Goal: Task Accomplishment & Management: Use online tool/utility

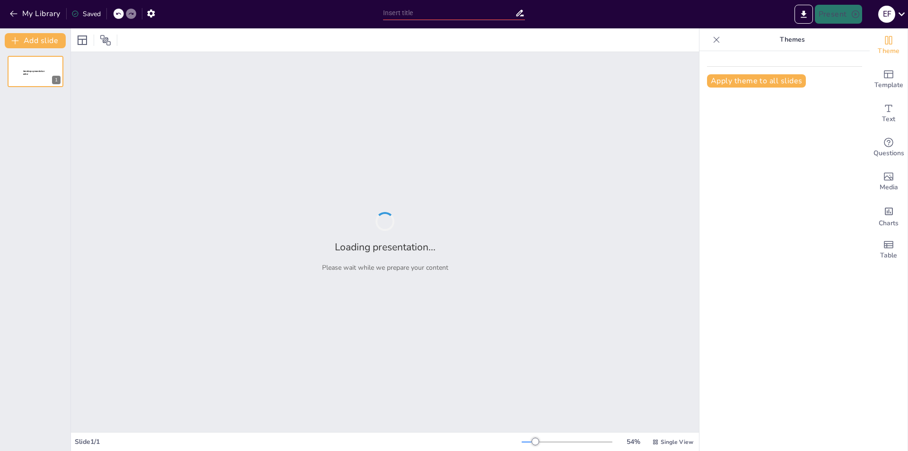
type input "Construyendo una Sociedad Ética: La Importancia de los Valores Compartidos"
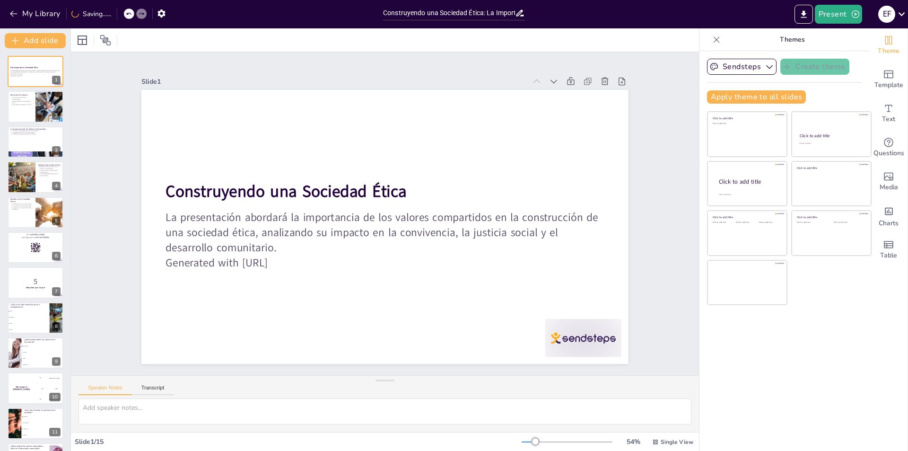
checkbox input "true"
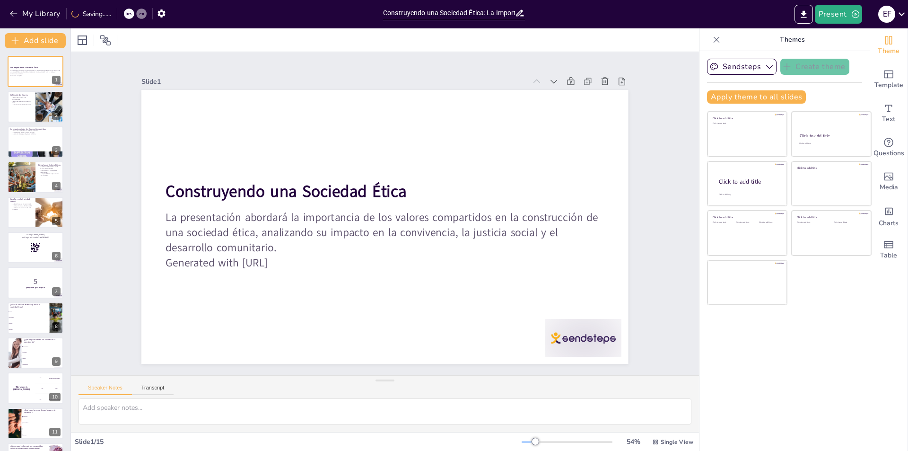
checkbox input "true"
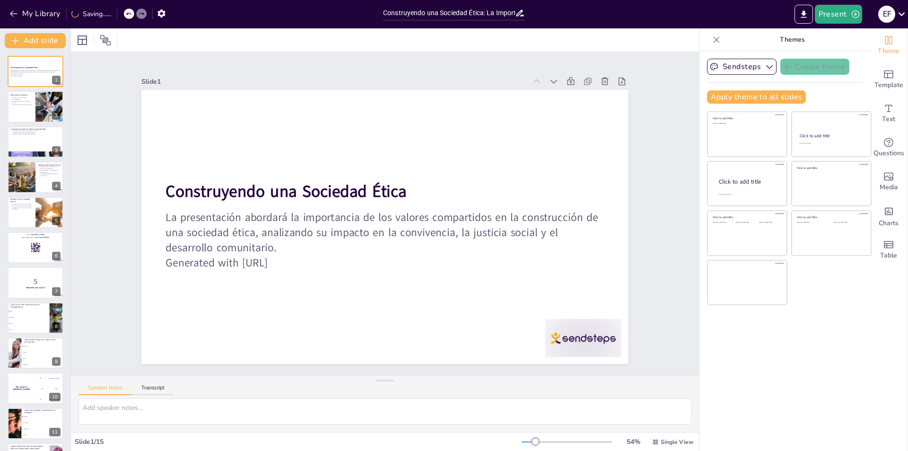
checkbox input "true"
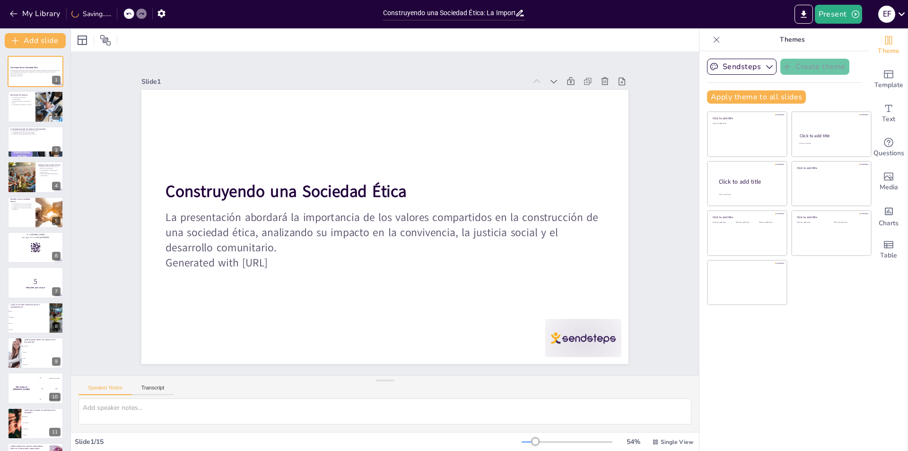
checkbox input "true"
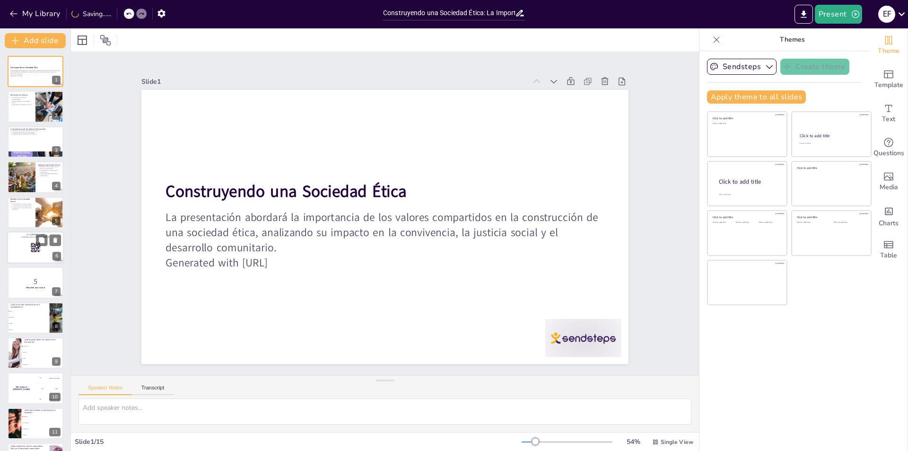
checkbox input "true"
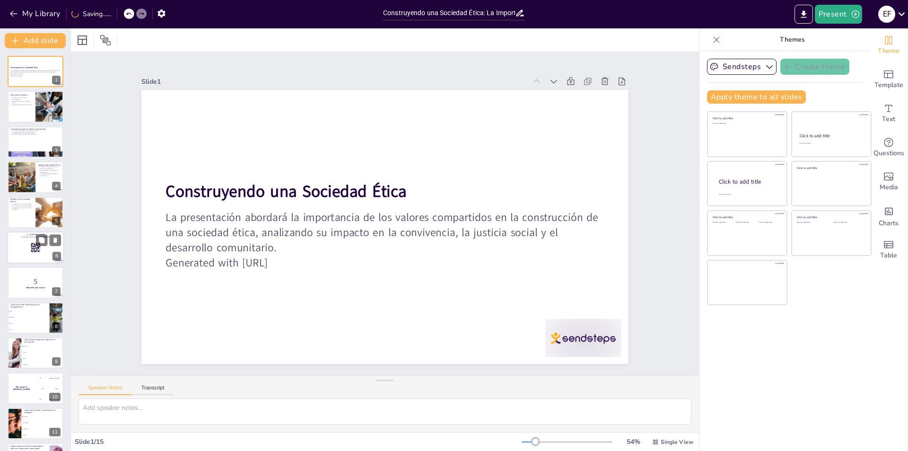
checkbox input "true"
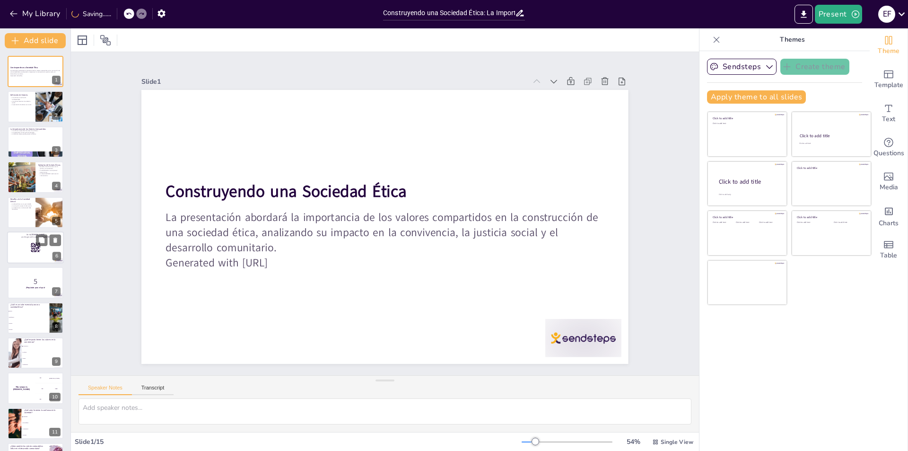
checkbox input "true"
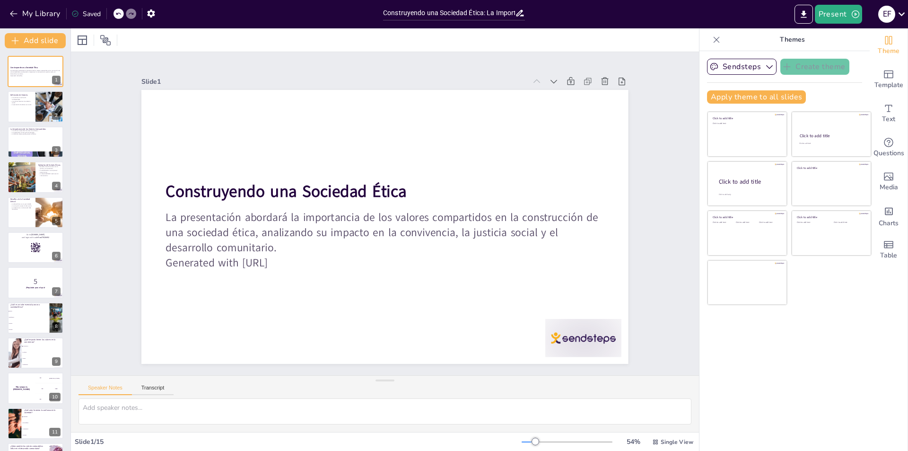
checkbox input "true"
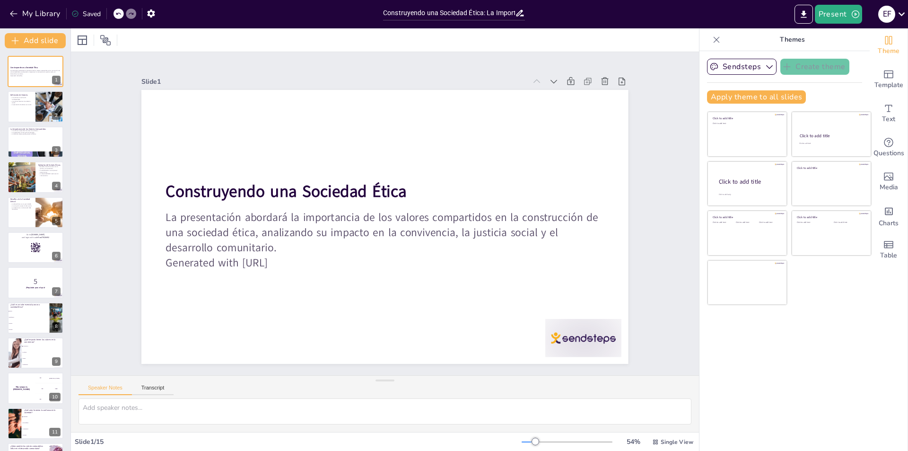
checkbox input "true"
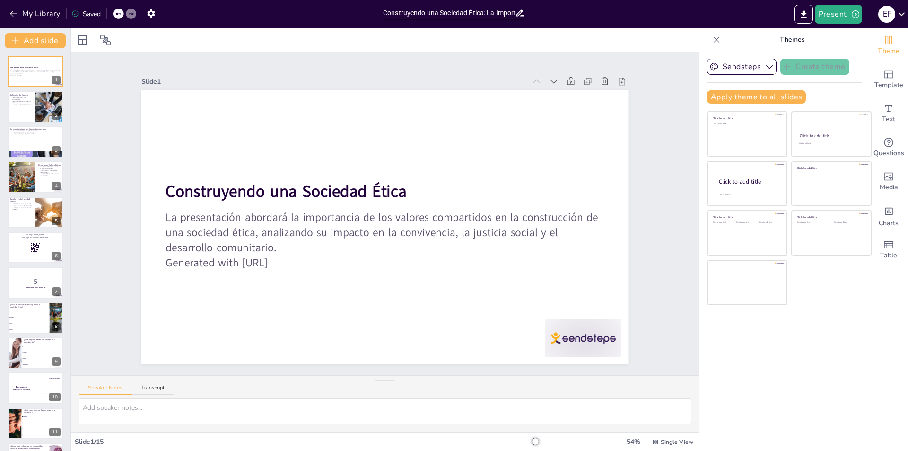
checkbox input "true"
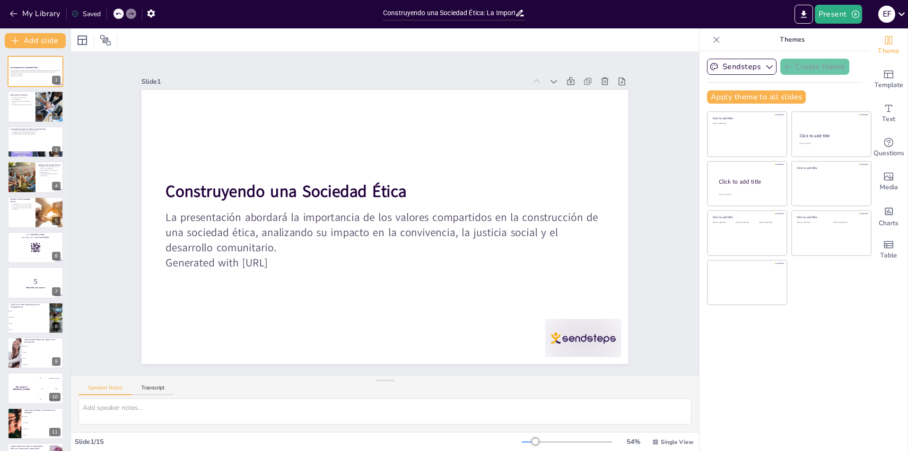
checkbox input "true"
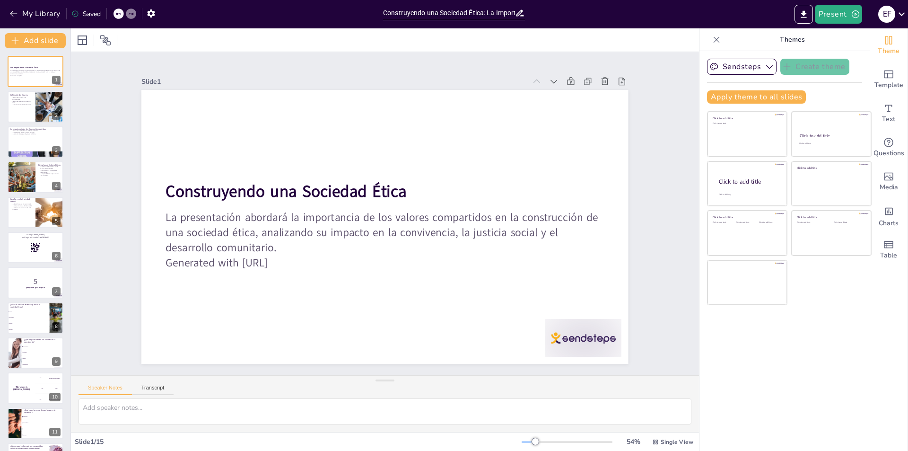
checkbox input "true"
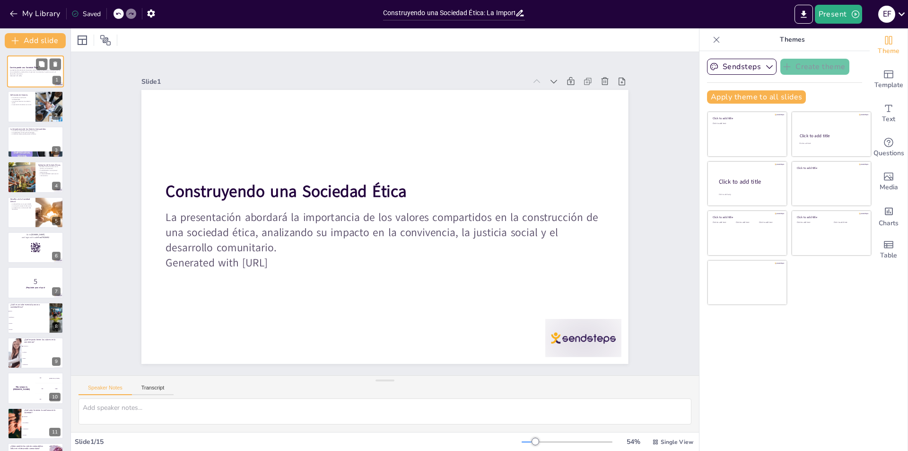
checkbox input "true"
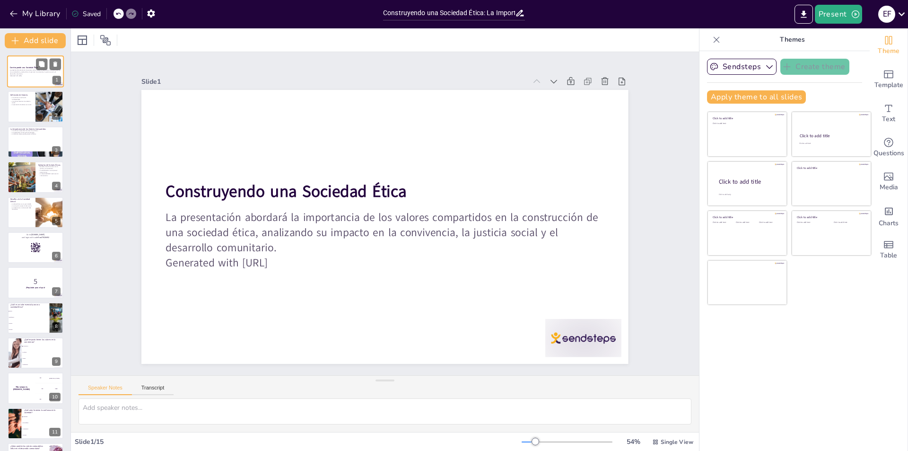
checkbox input "true"
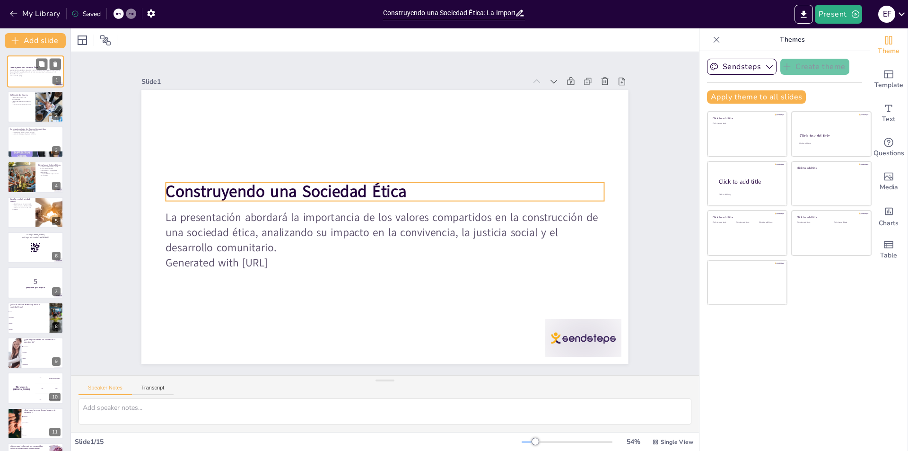
click at [33, 67] on strong "Construyendo una Sociedad Ética" at bounding box center [24, 67] width 28 height 2
checkbox input "true"
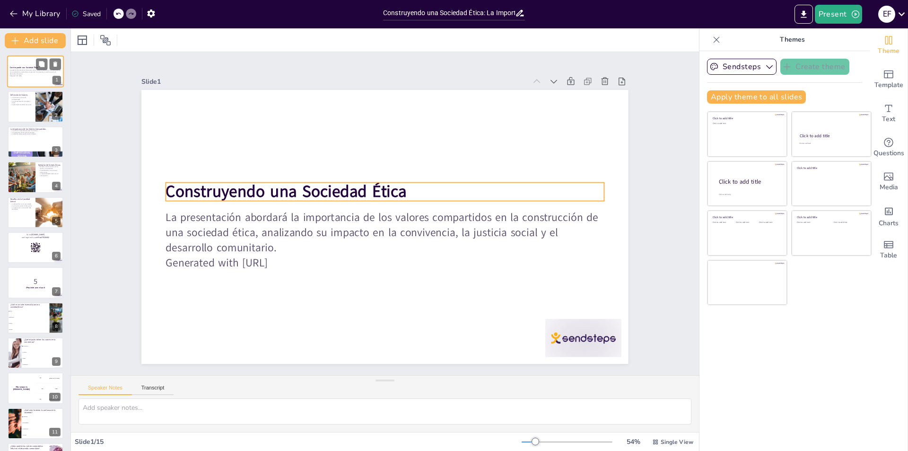
checkbox input "true"
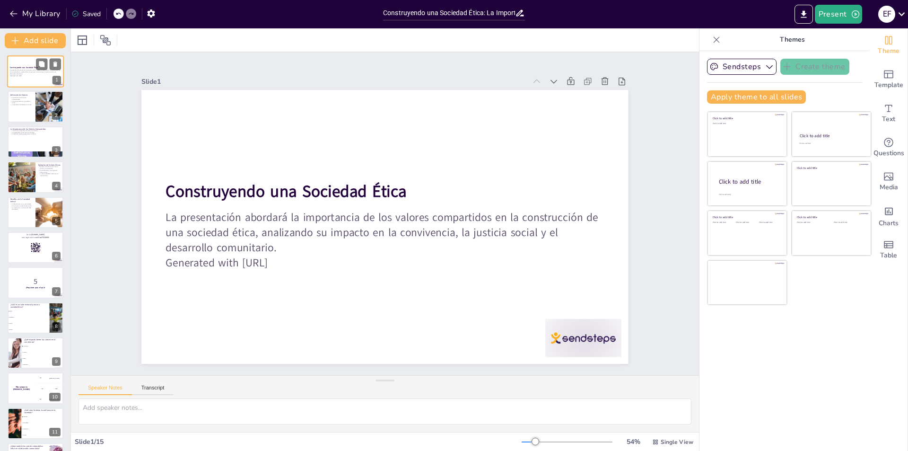
checkbox input "true"
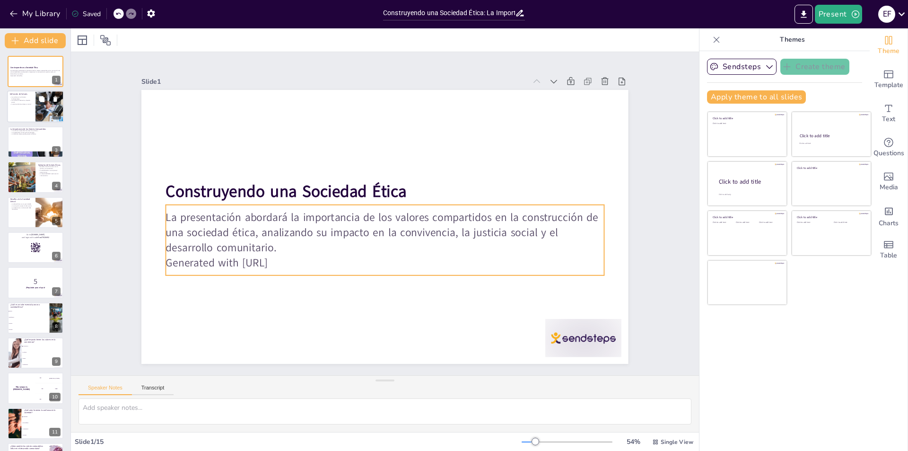
checkbox input "true"
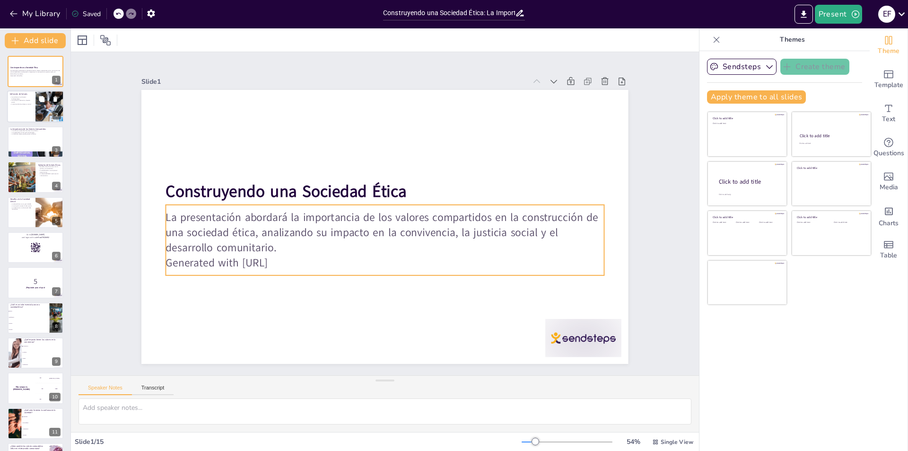
checkbox input "true"
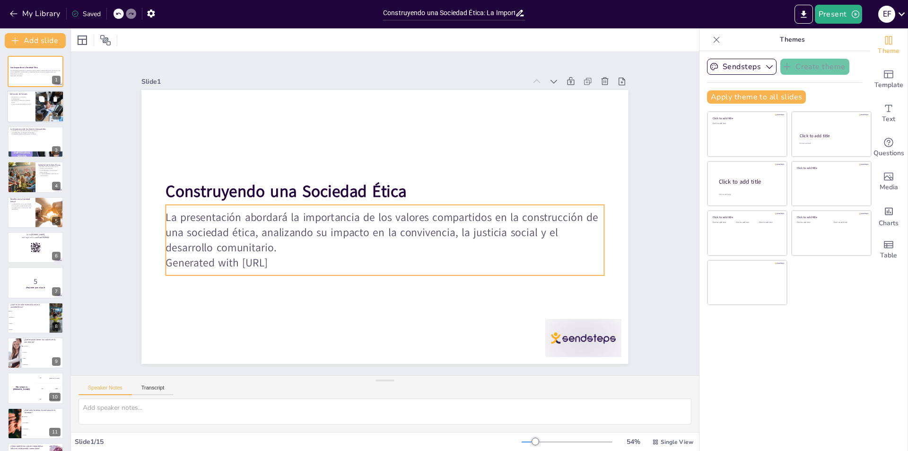
checkbox input "true"
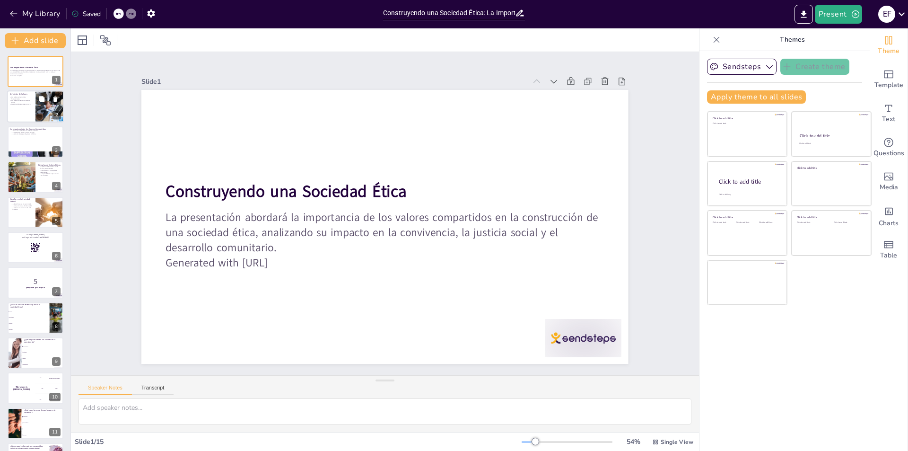
click at [26, 102] on p "Los valores fomentan la cohesión social." at bounding box center [21, 101] width 23 height 3
type textarea "Los valores son la base de nuestras decisiones y comportamientos. Sin ellos, la…"
checkbox input "true"
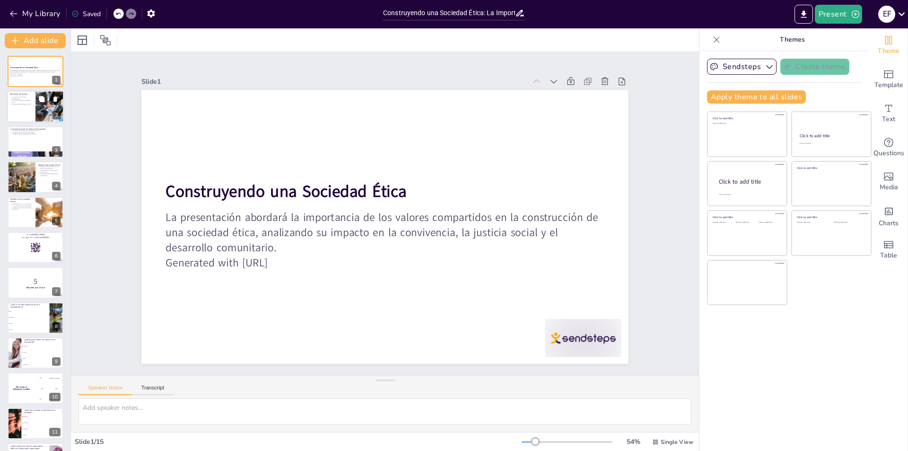
checkbox input "true"
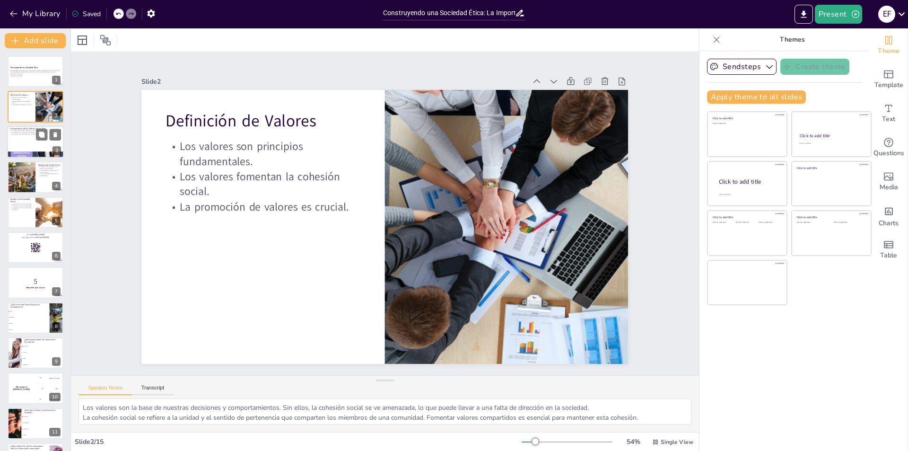
checkbox input "true"
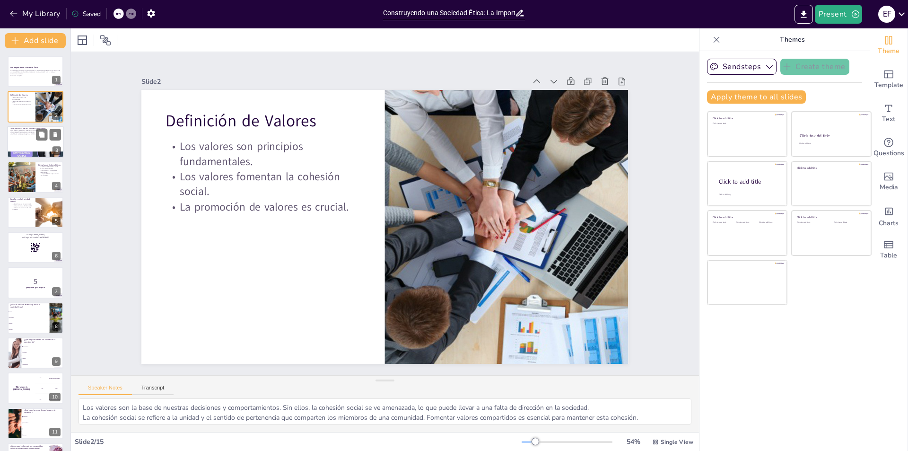
checkbox input "true"
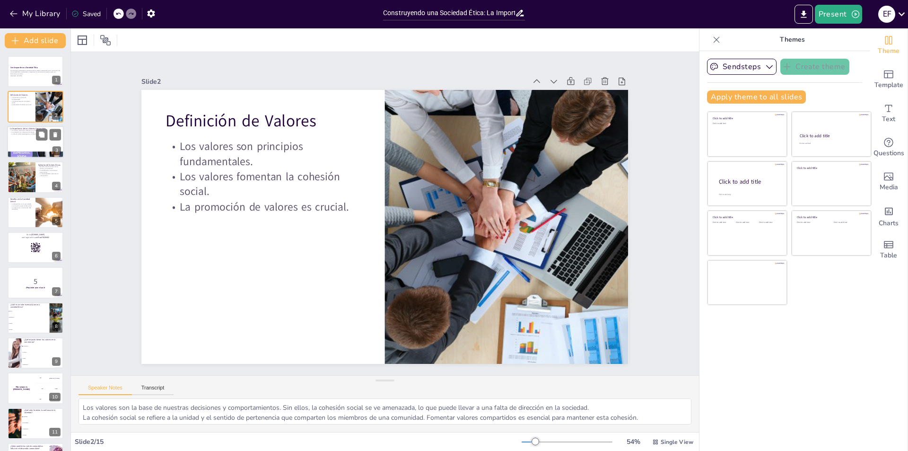
click at [25, 138] on div at bounding box center [35, 142] width 57 height 32
type textarea "La confianza es un [PERSON_NAME] fundamental en cualquier relación. Fomentar va…"
checkbox input "true"
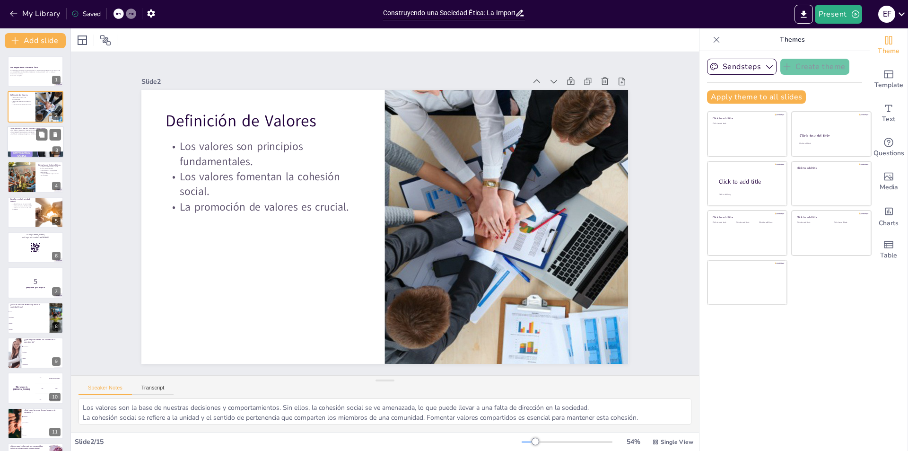
checkbox input "true"
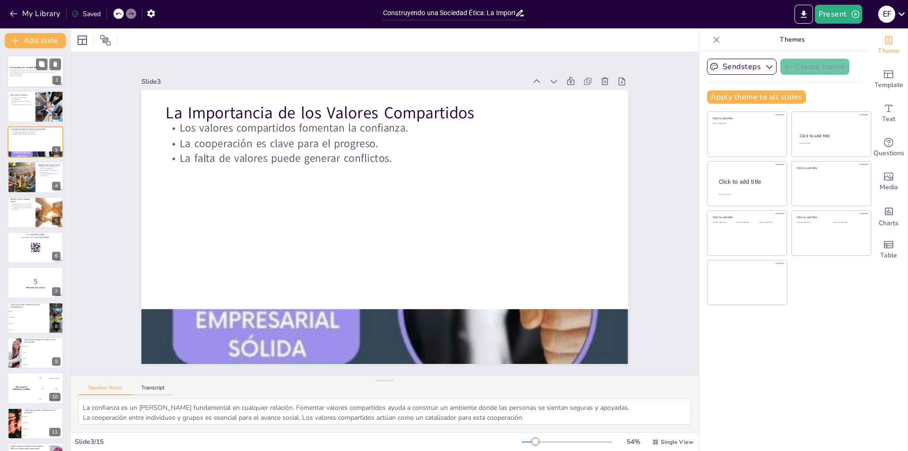
checkbox input "true"
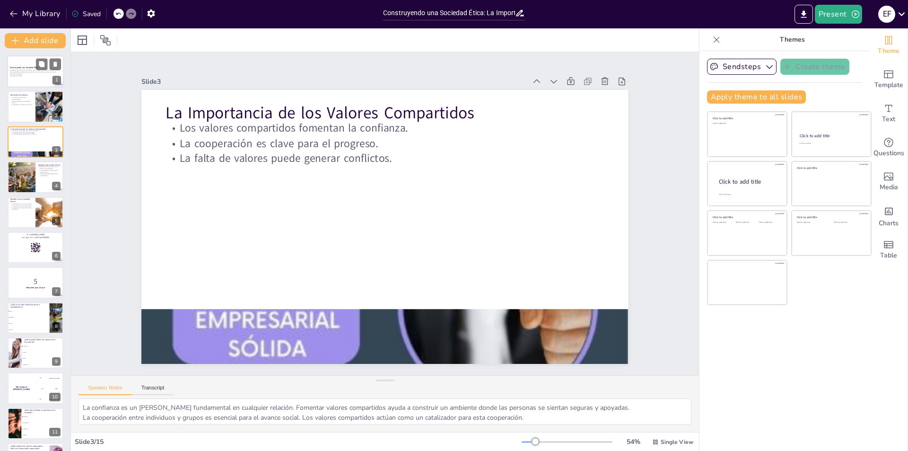
checkbox input "true"
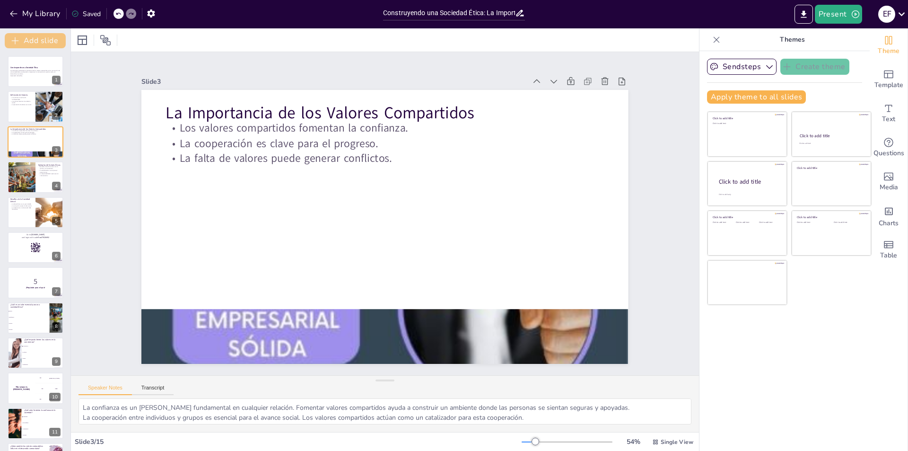
checkbox input "true"
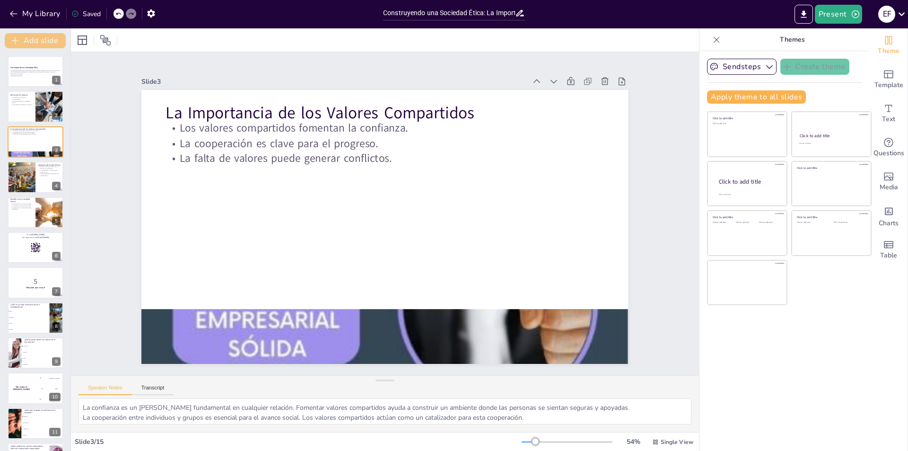
checkbox input "true"
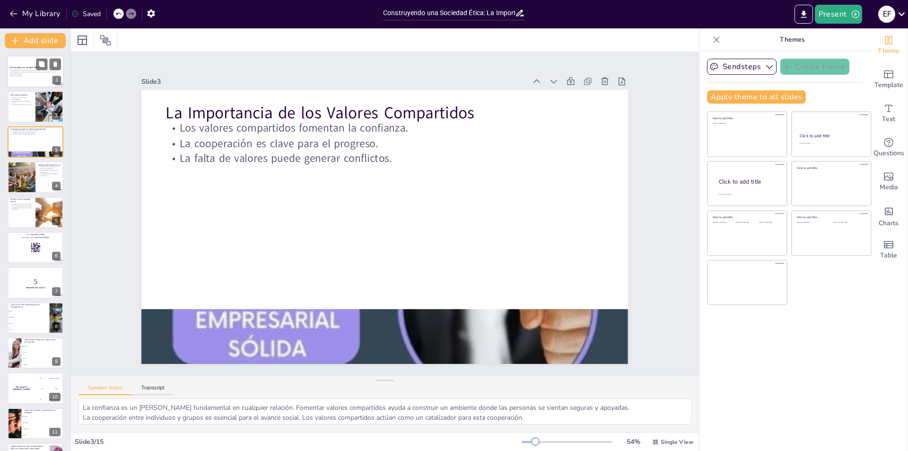
checkbox input "true"
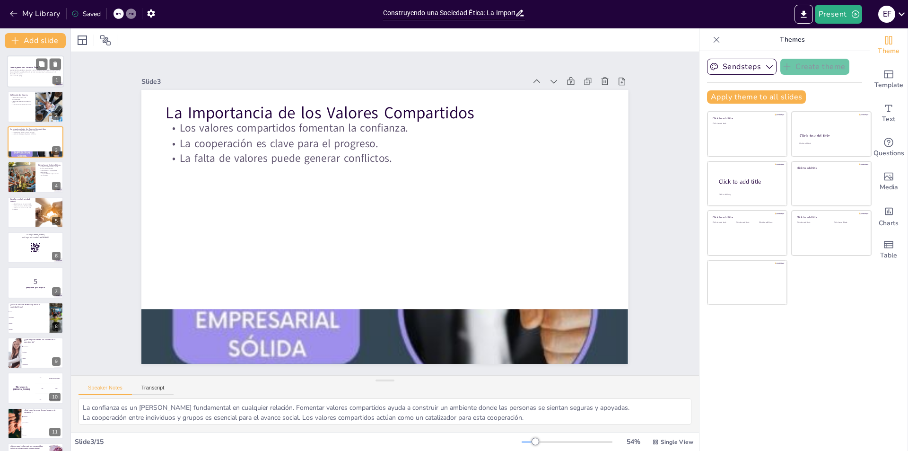
checkbox input "true"
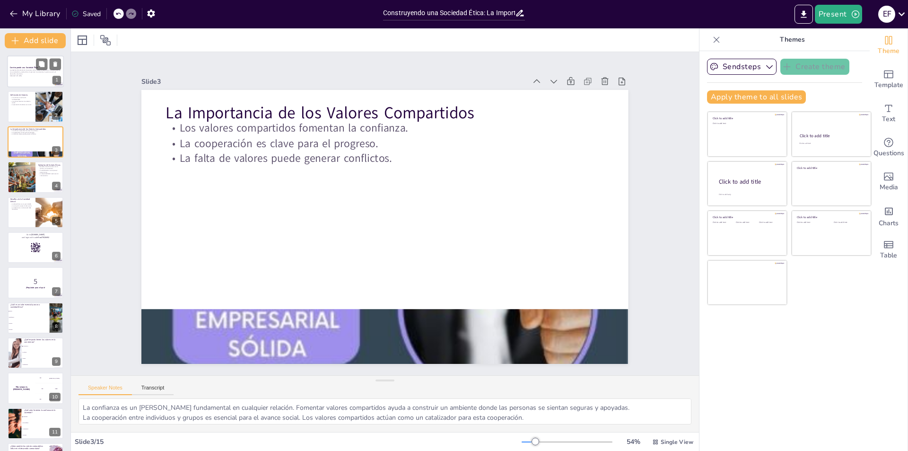
checkbox input "true"
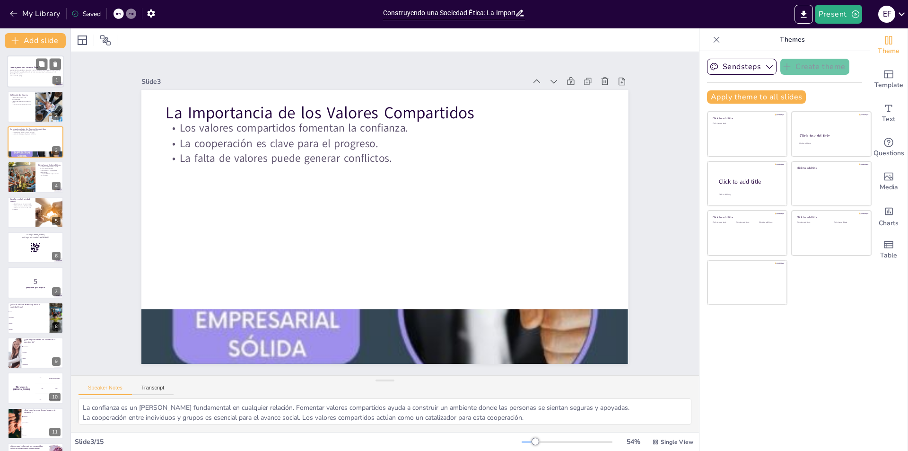
checkbox input "true"
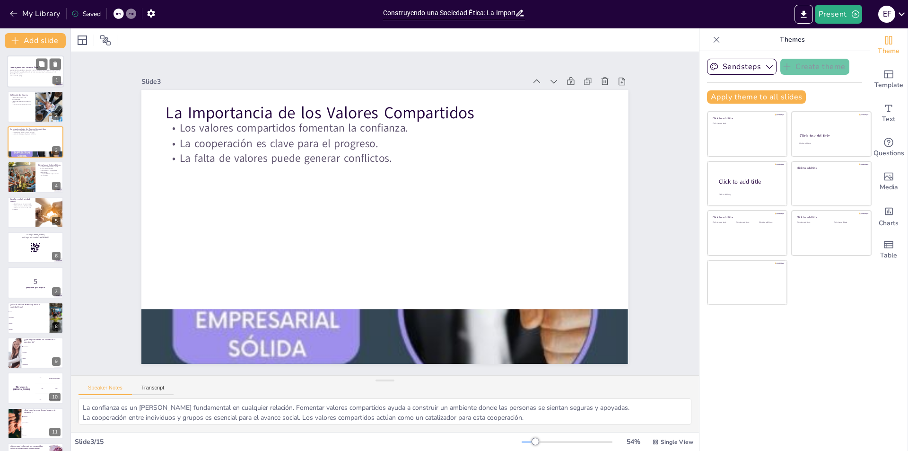
click at [27, 70] on p "La presentación abordará la importancia de los valores compartidos en la constr…" at bounding box center [35, 72] width 51 height 5
checkbox input "true"
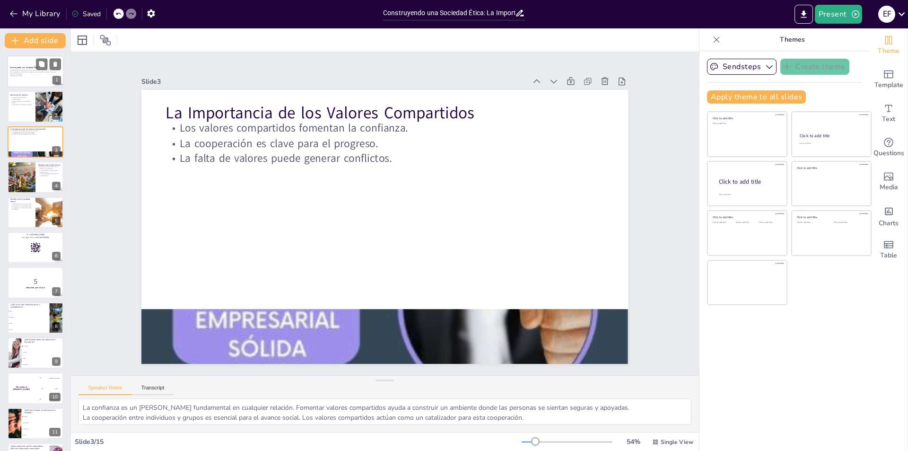
checkbox input "true"
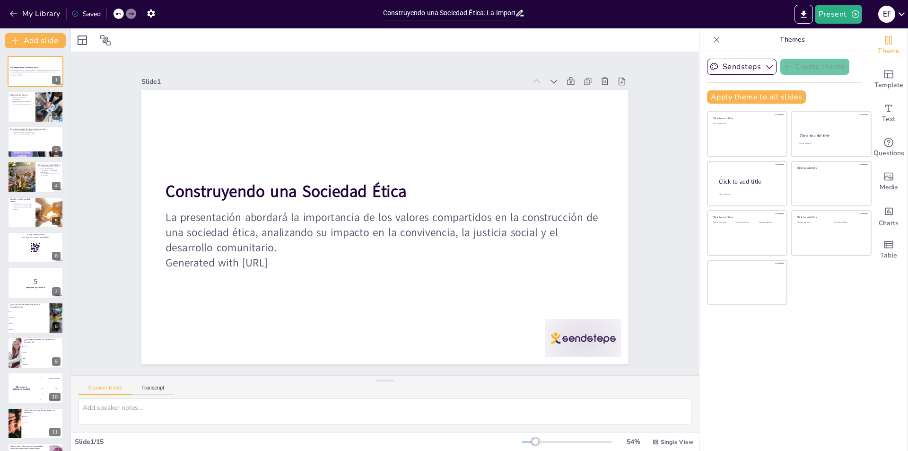
checkbox input "true"
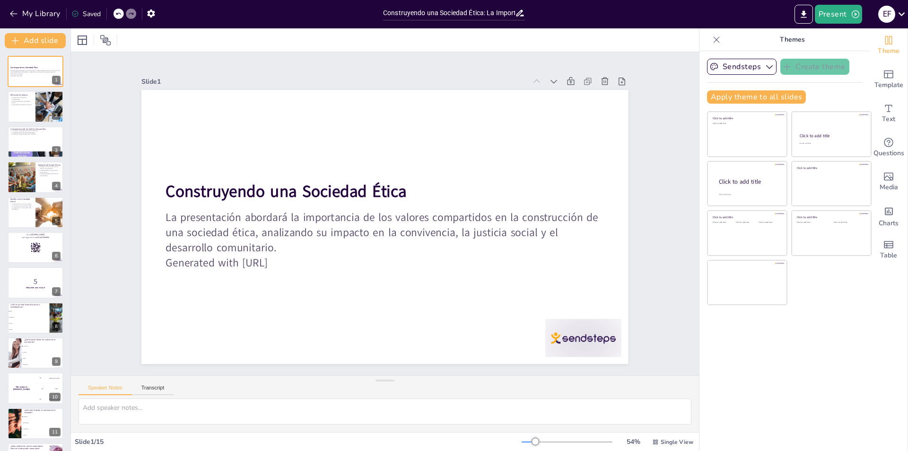
checkbox input "true"
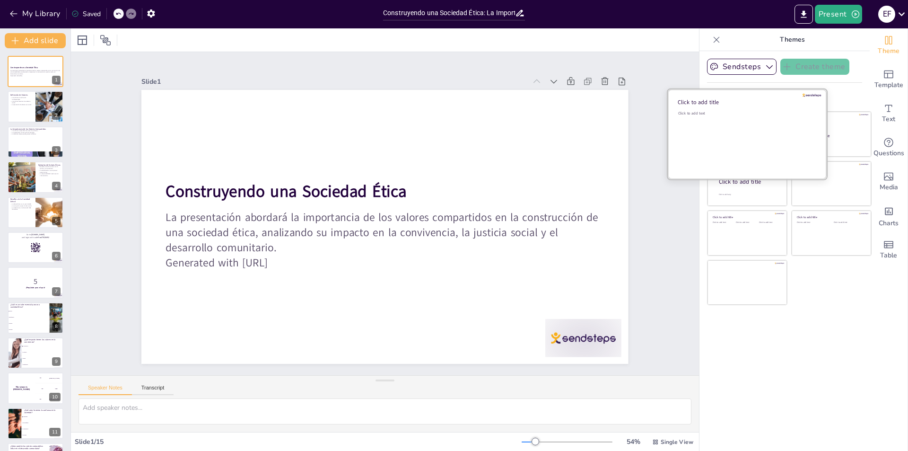
checkbox input "true"
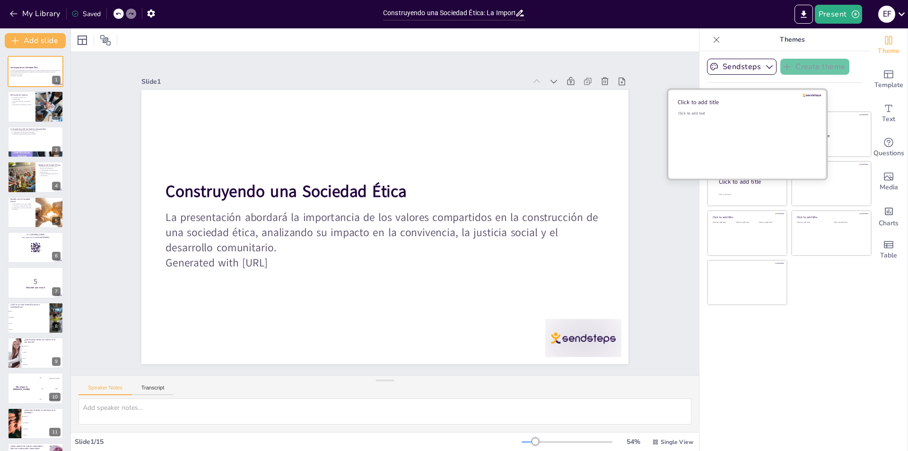
checkbox input "true"
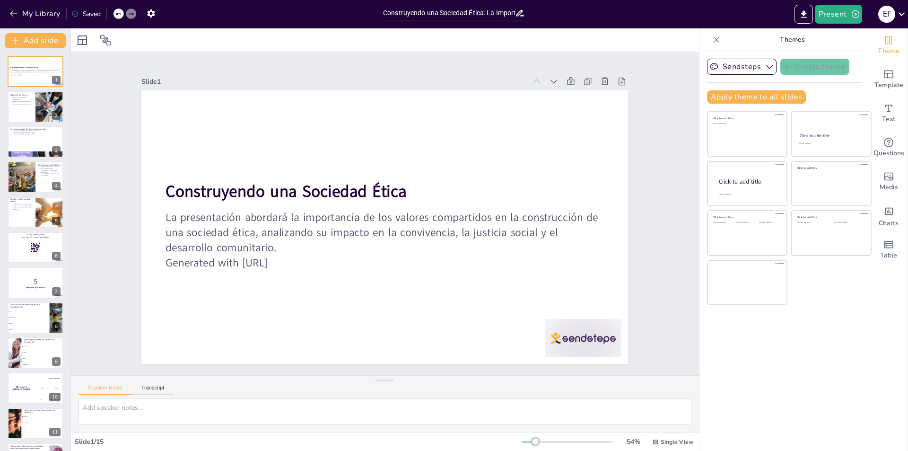
checkbox input "true"
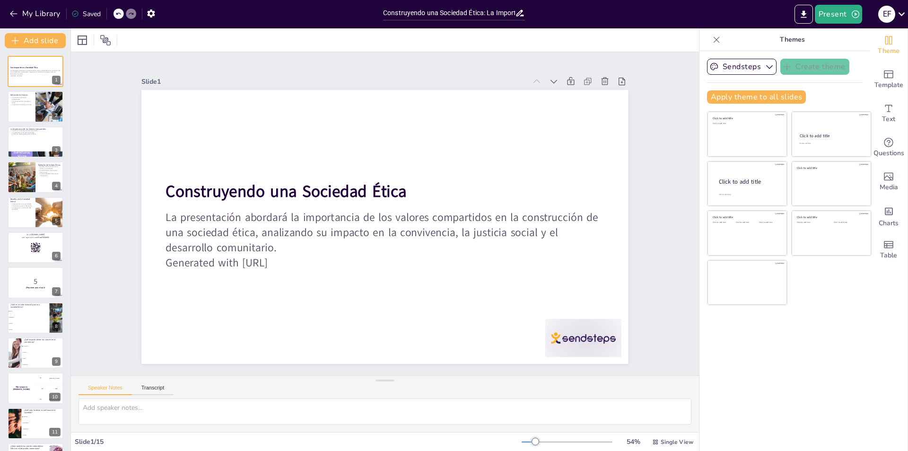
checkbox input "true"
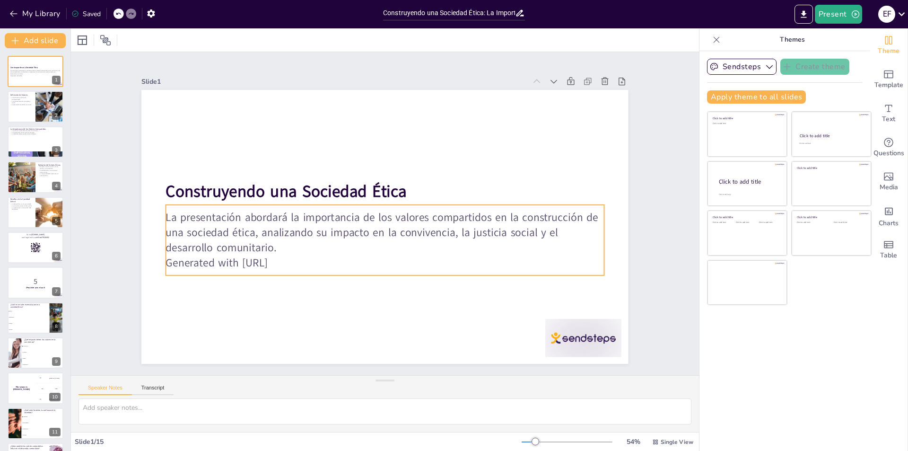
checkbox input "true"
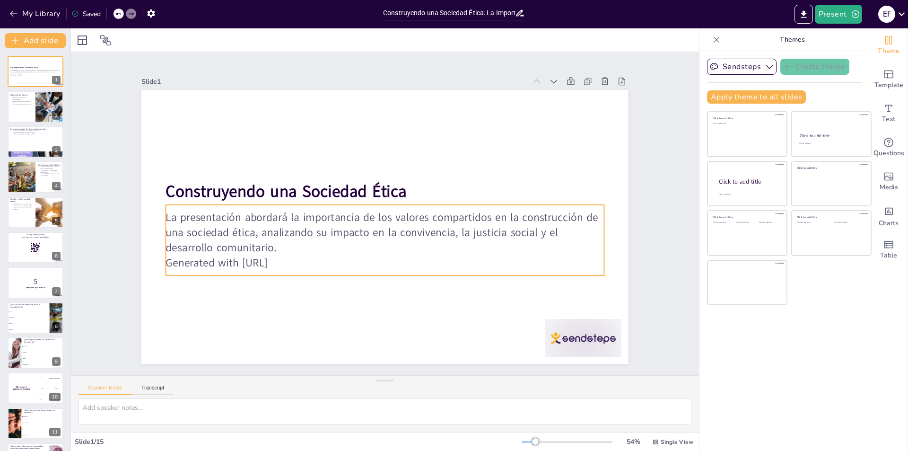
checkbox input "true"
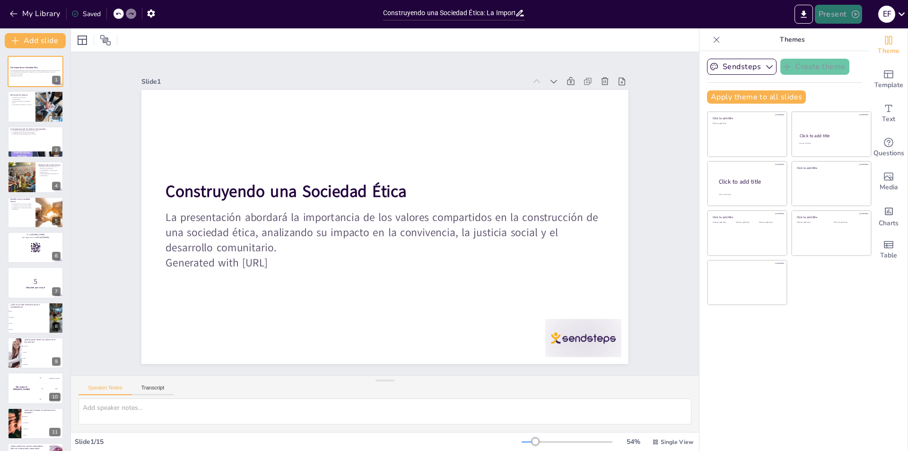
click at [838, 10] on button "Present" at bounding box center [838, 14] width 47 height 19
click at [843, 35] on font "Presentación de vista previa" at bounding box center [863, 35] width 79 height 7
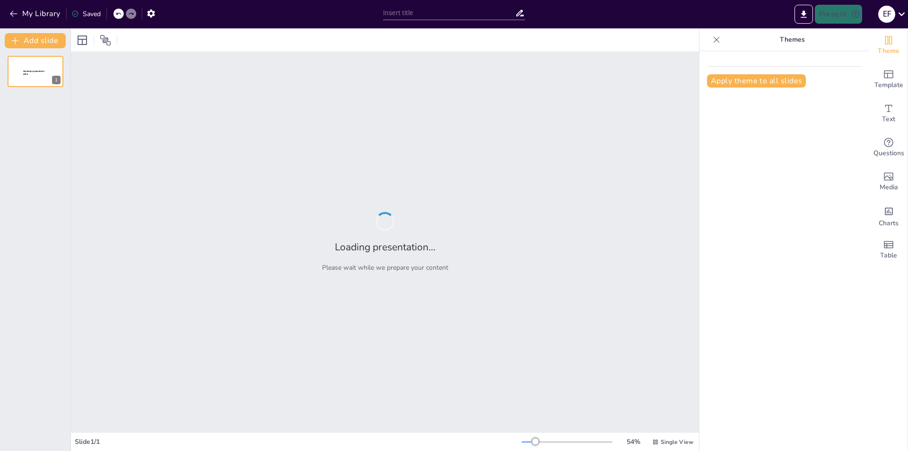
type input "Construyendo una Sociedad Ética: La Importancia de los Valores Compartidos"
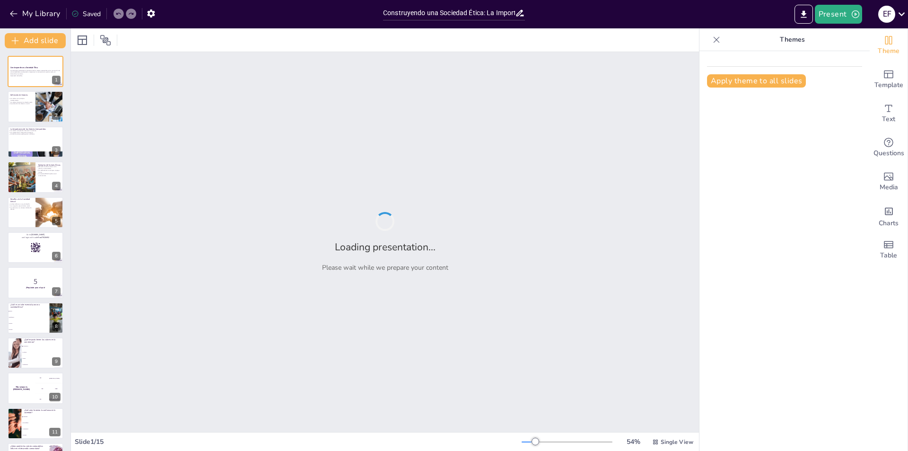
checkbox input "true"
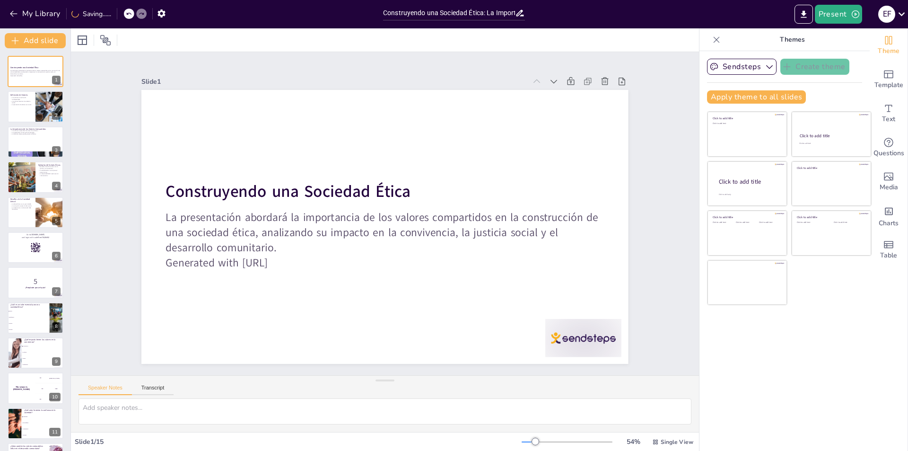
click at [803, 309] on div "Sendsteps Create theme Apply theme to all slides Click to add title Click to ad…" at bounding box center [785, 251] width 170 height 400
checkbox input "true"
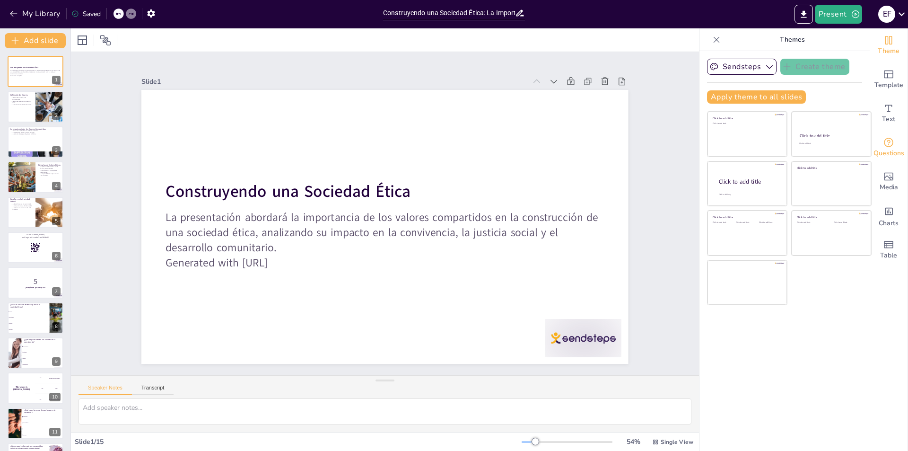
checkbox input "true"
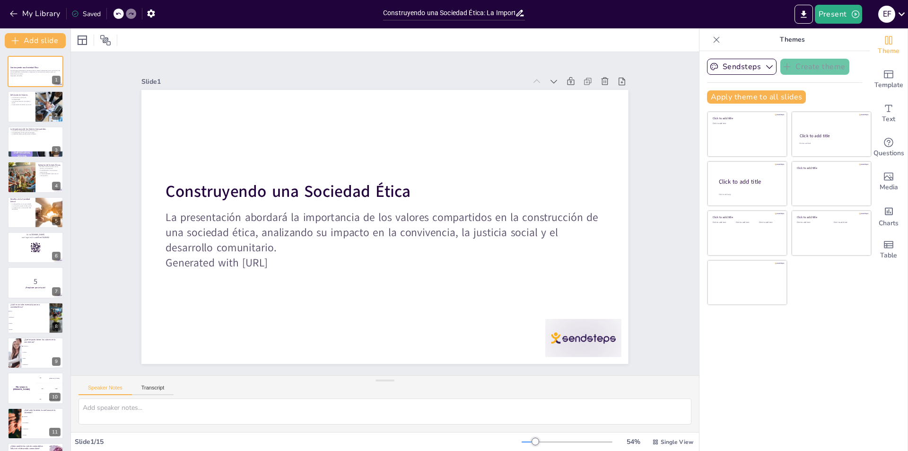
checkbox input "true"
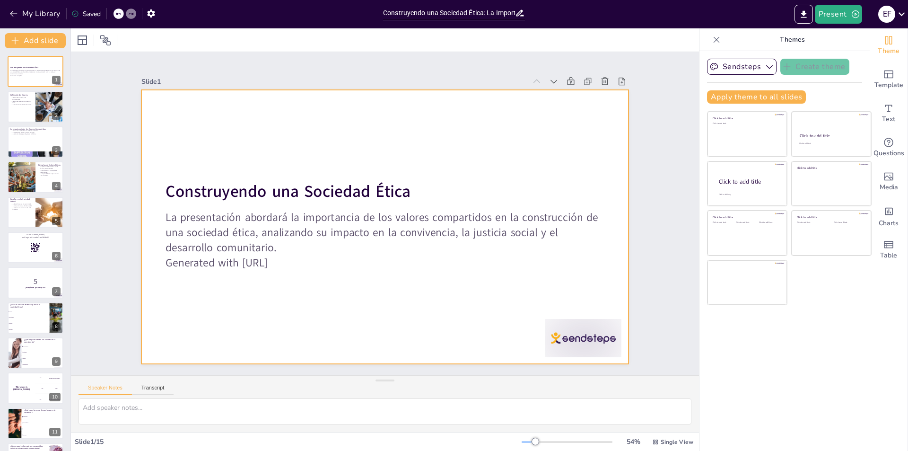
checkbox input "true"
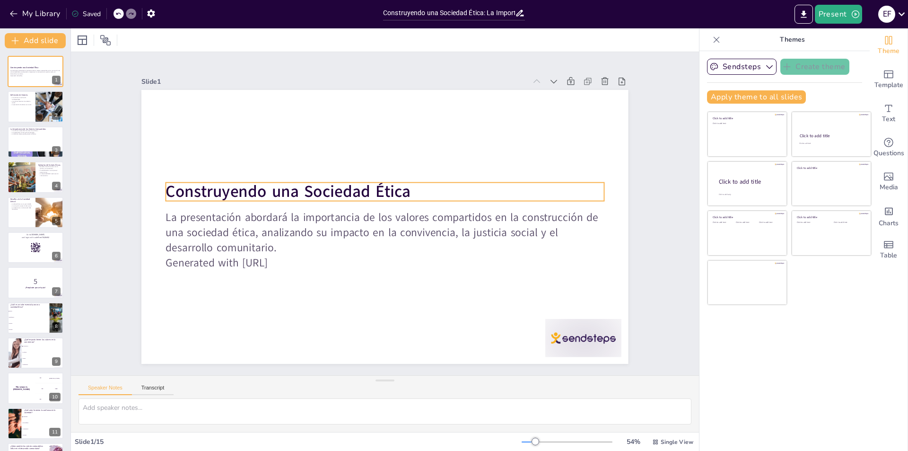
checkbox input "true"
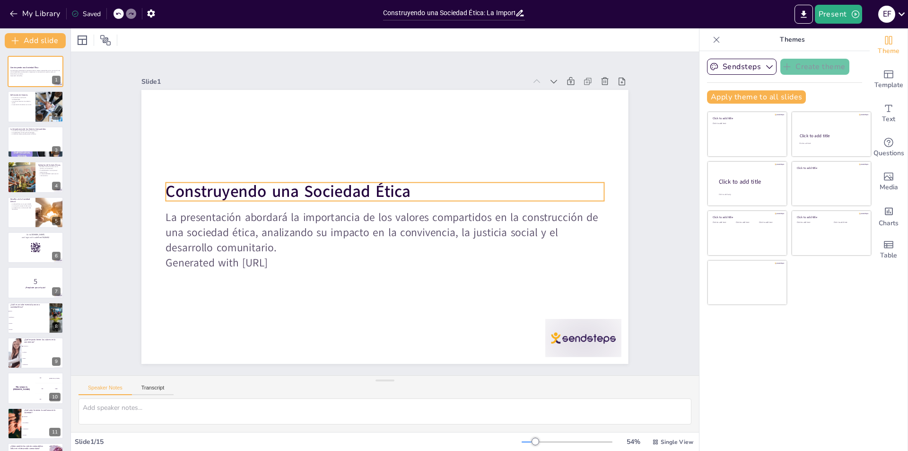
checkbox input "true"
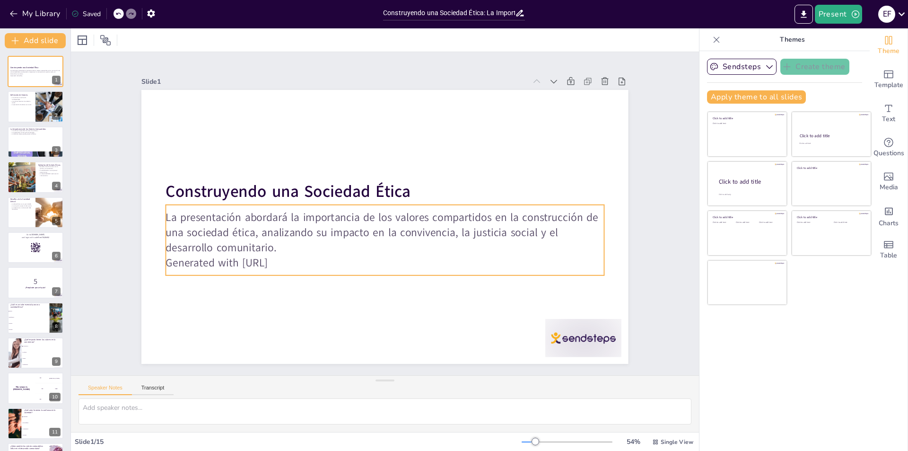
checkbox input "true"
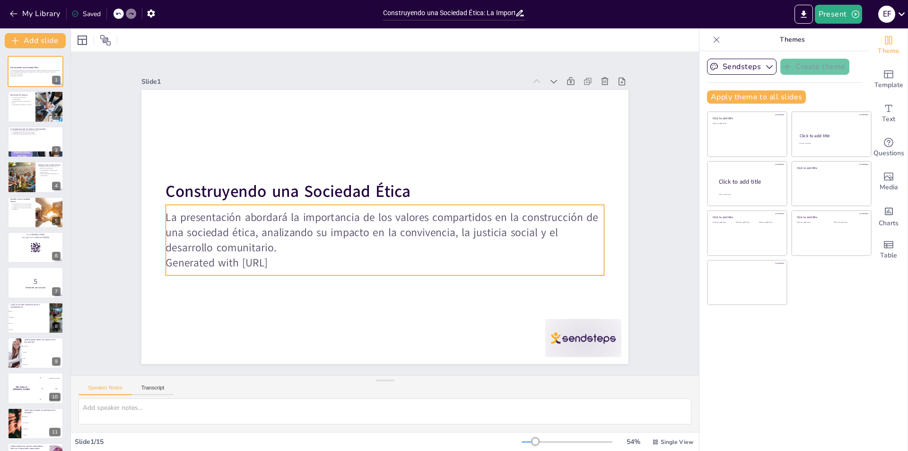
checkbox input "true"
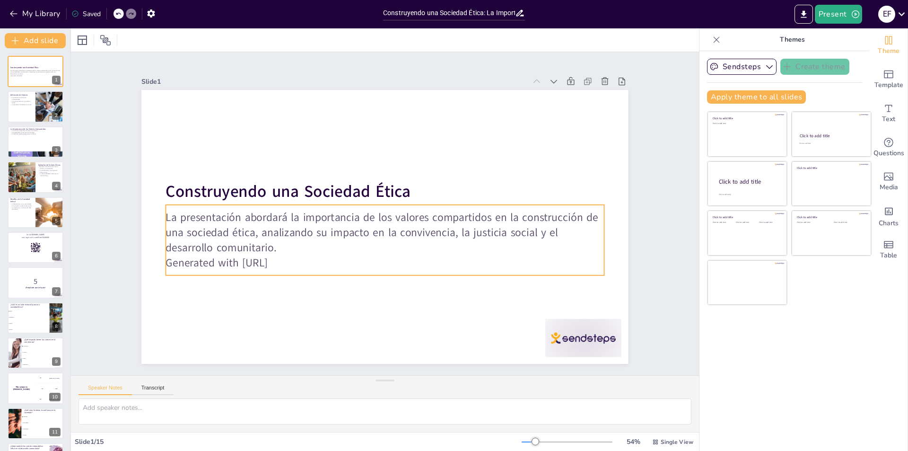
checkbox input "true"
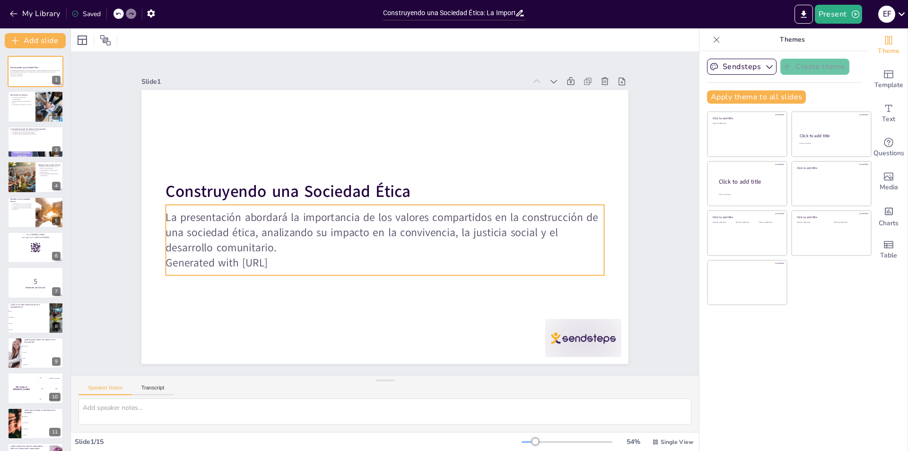
checkbox input "true"
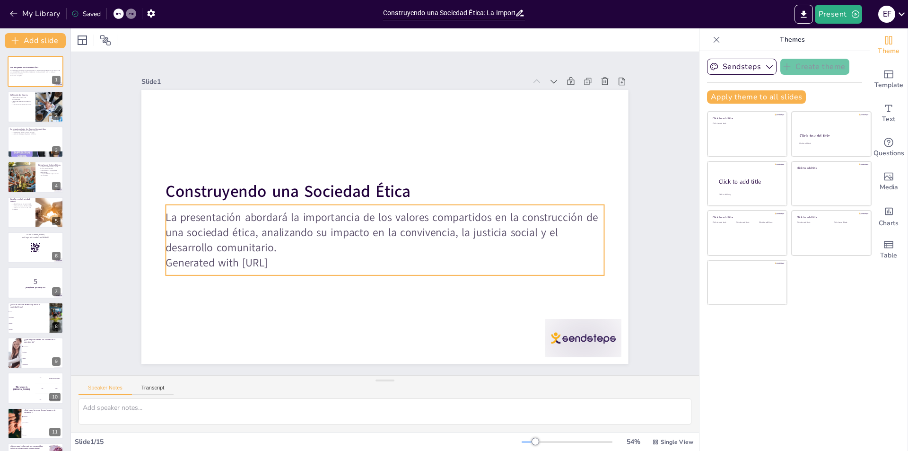
checkbox input "true"
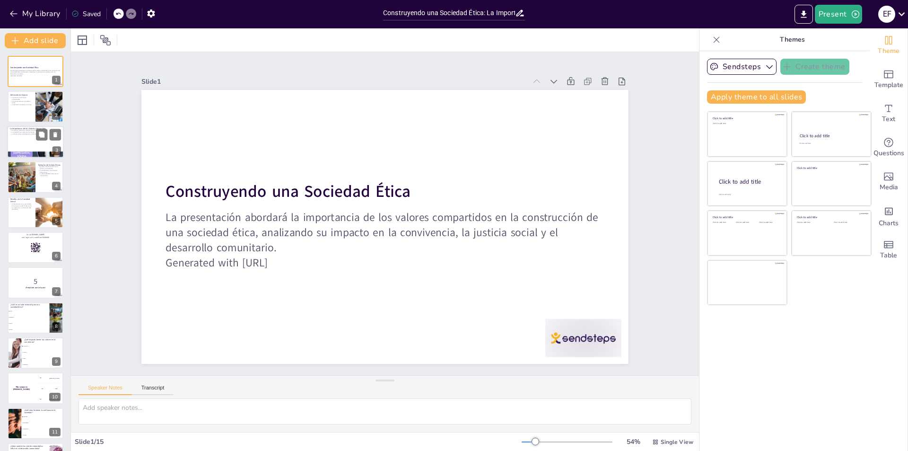
checkbox input "true"
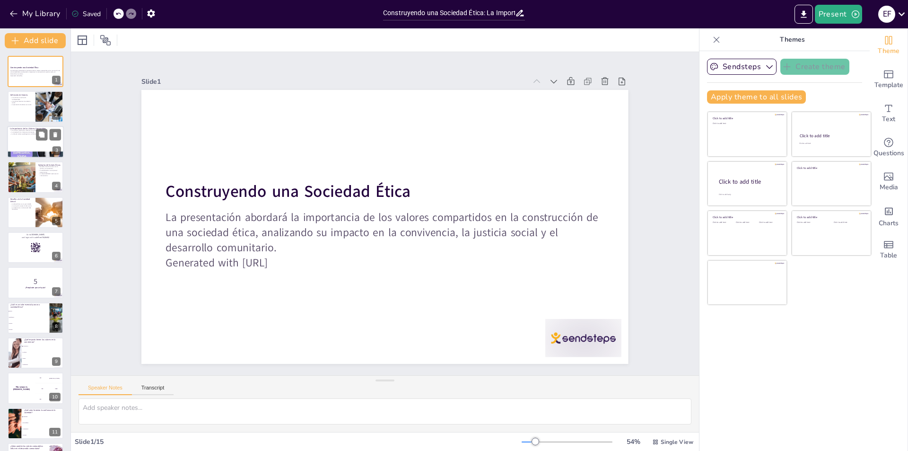
checkbox input "true"
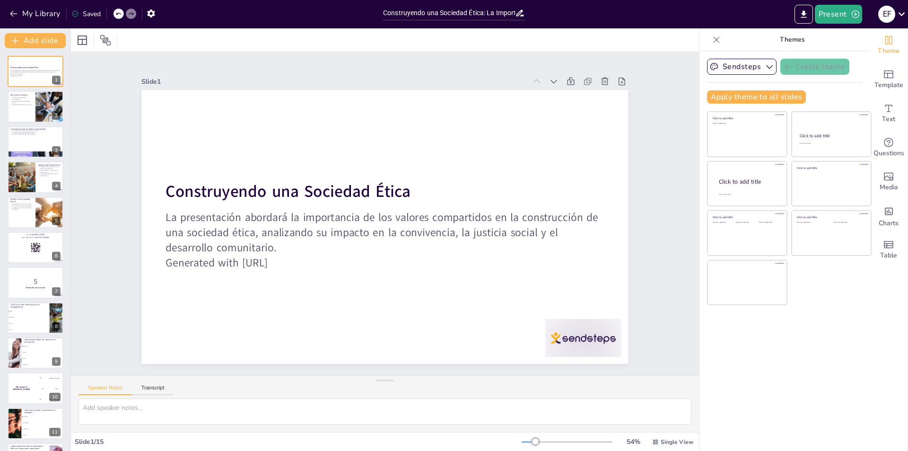
checkbox input "true"
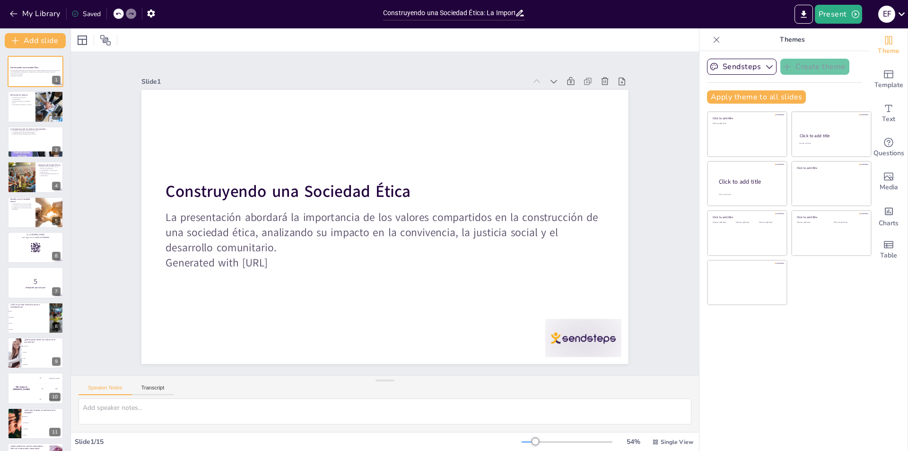
checkbox input "true"
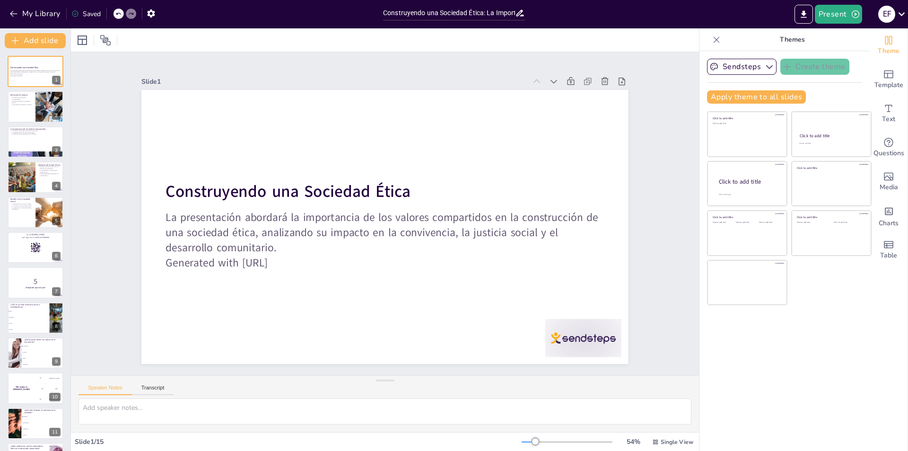
checkbox input "true"
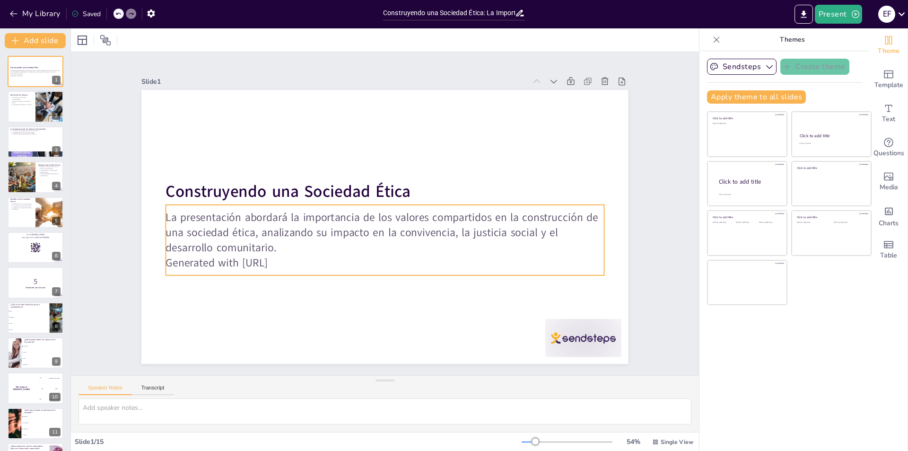
checkbox input "true"
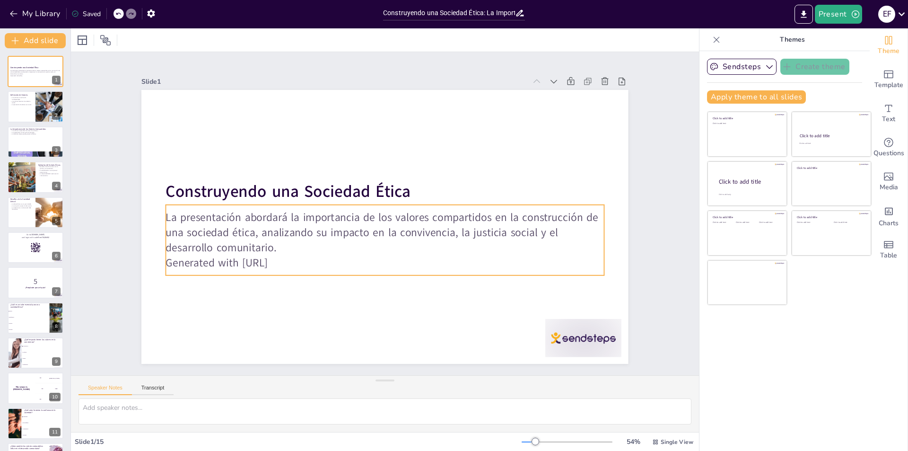
checkbox input "true"
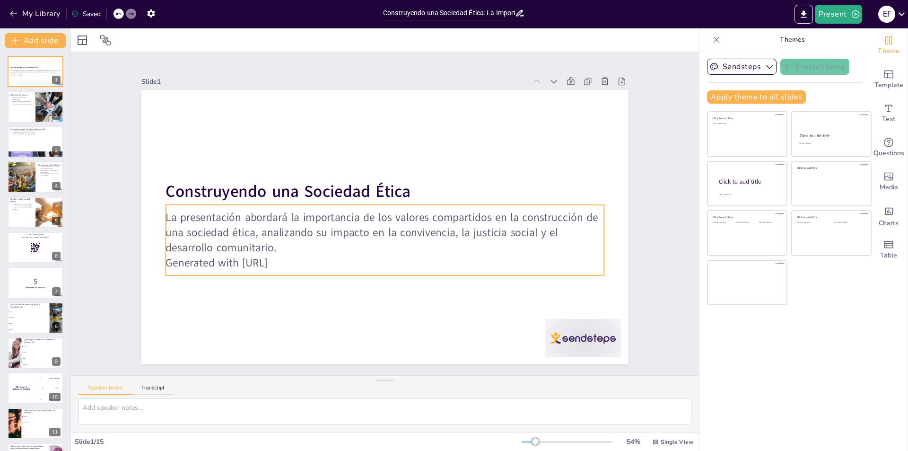
checkbox input "true"
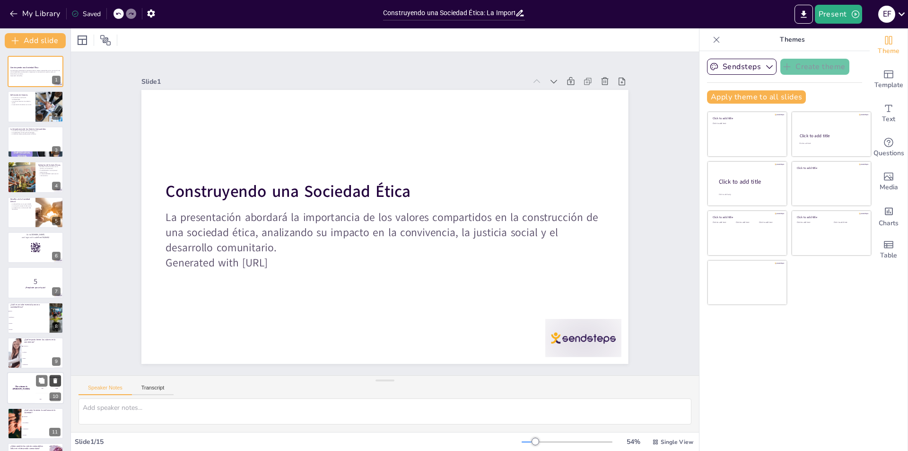
checkbox input "true"
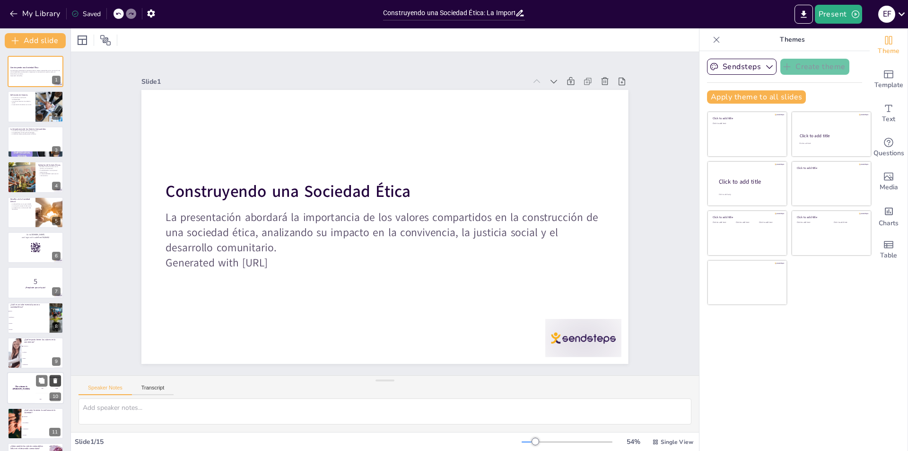
checkbox input "true"
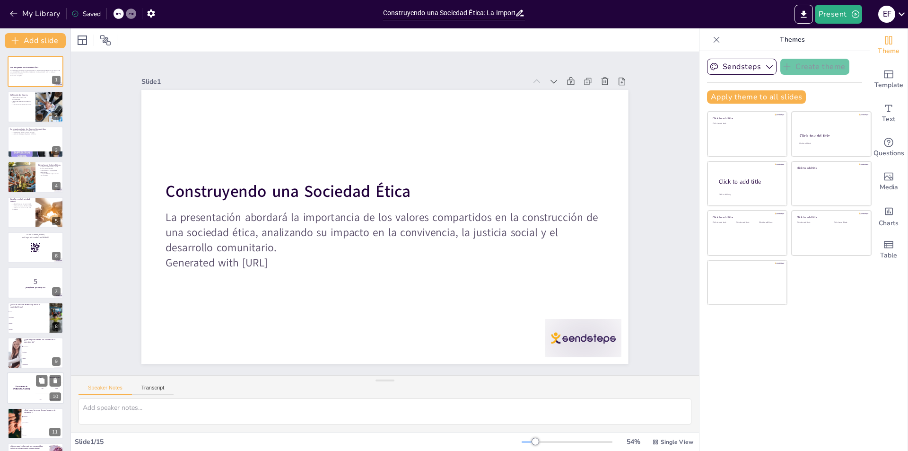
checkbox input "true"
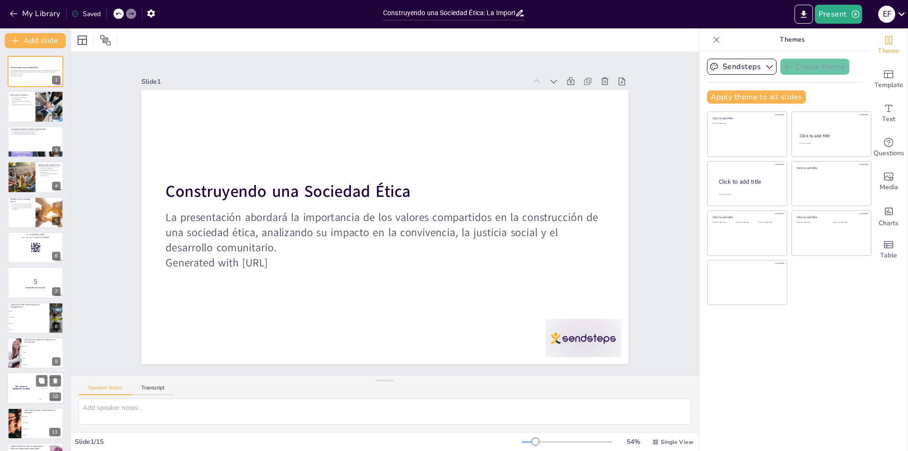
checkbox input "true"
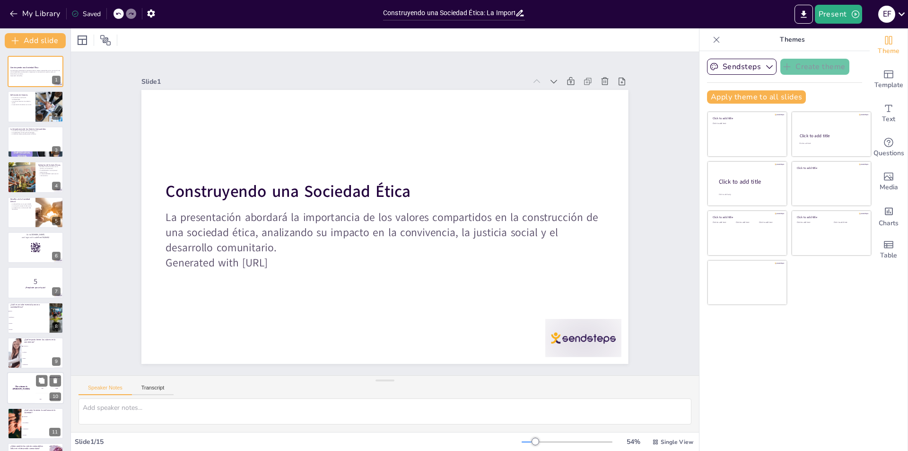
checkbox input "true"
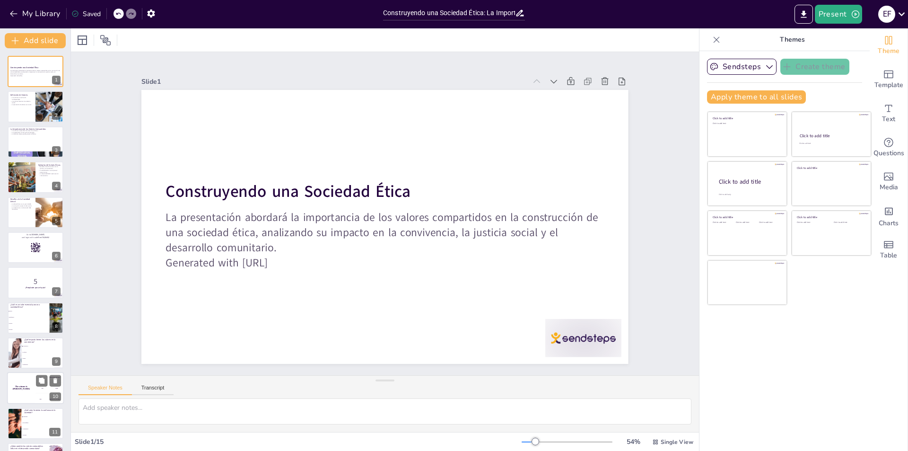
click at [26, 390] on div "The winner is Niels 🏆" at bounding box center [21, 388] width 28 height 32
checkbox input "true"
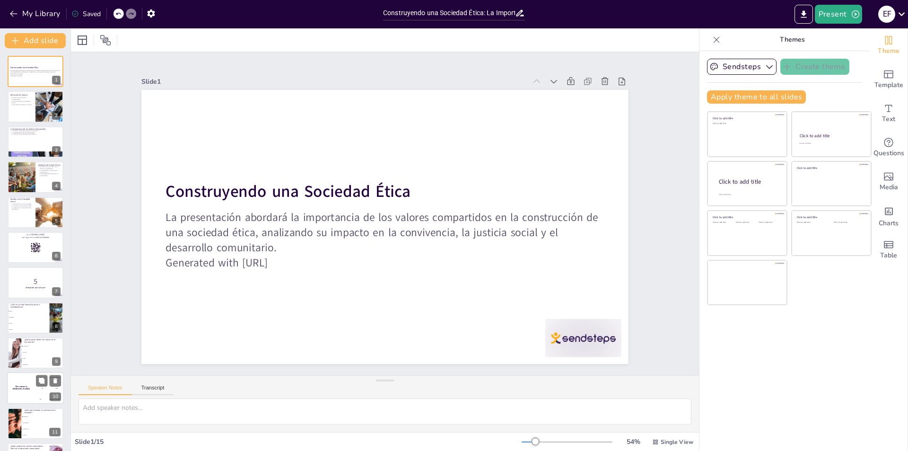
checkbox input "true"
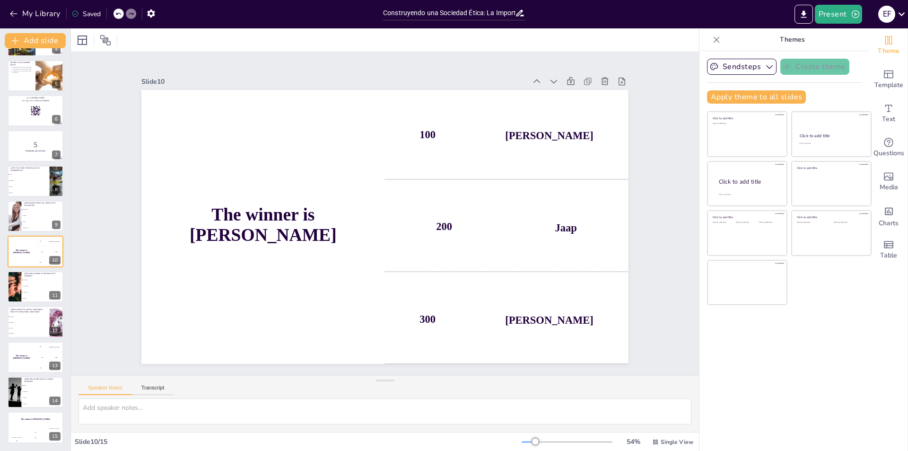
checkbox input "true"
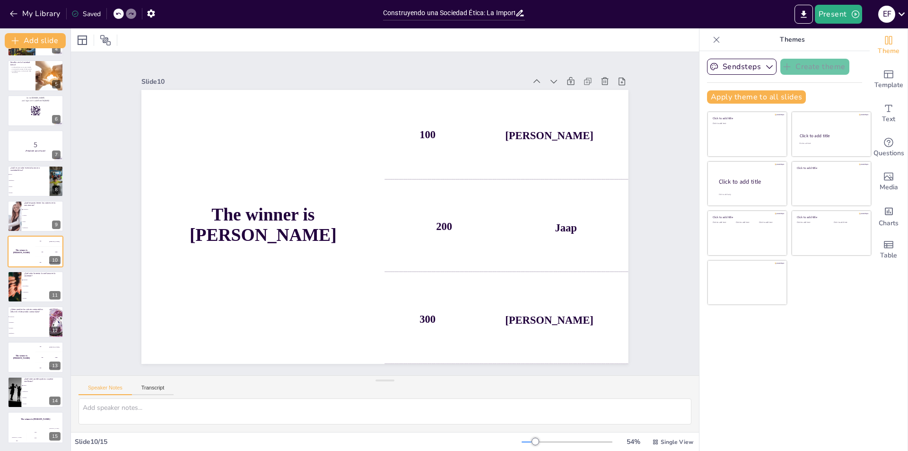
checkbox input "true"
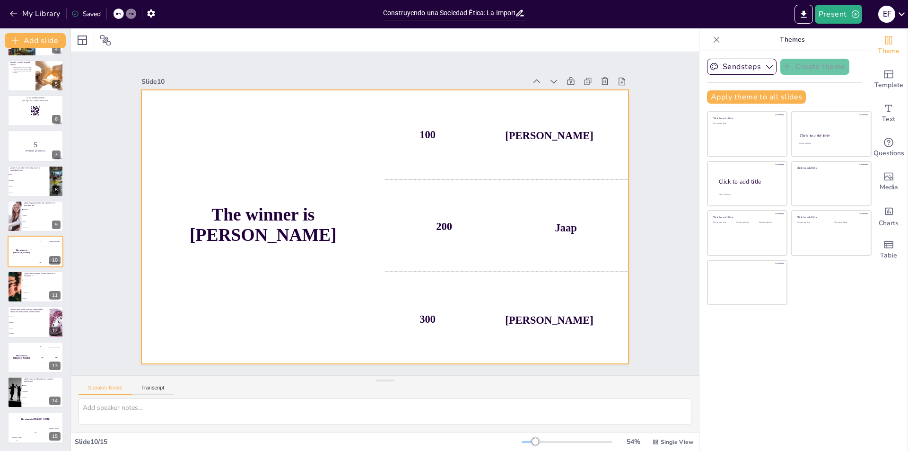
checkbox input "true"
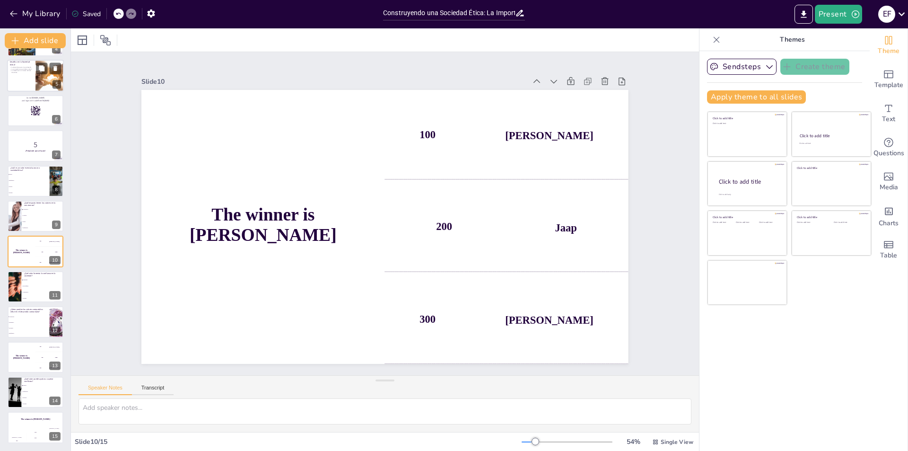
checkbox input "true"
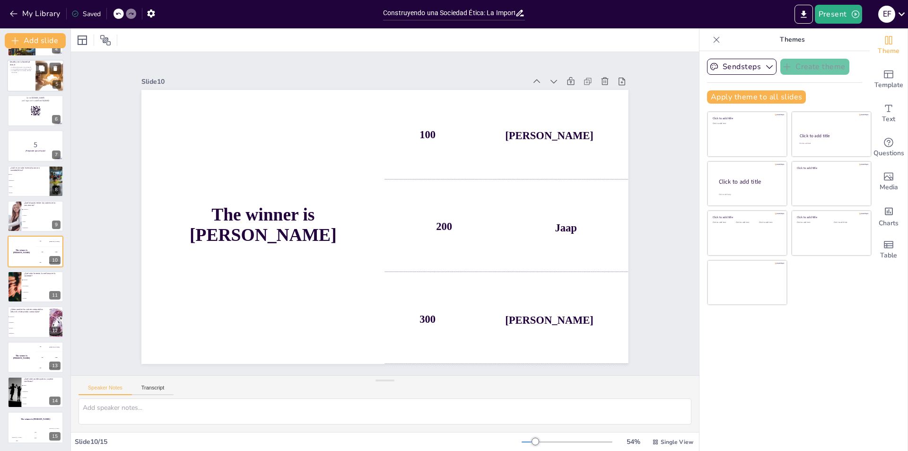
checkbox input "true"
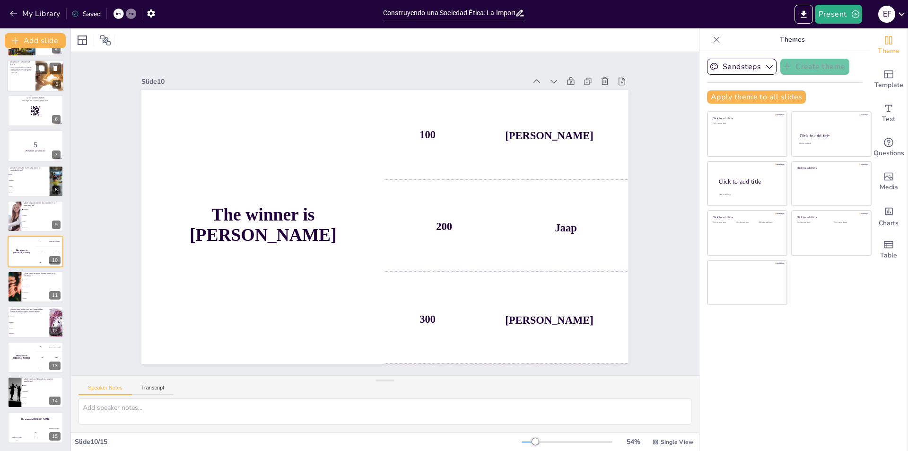
checkbox input "true"
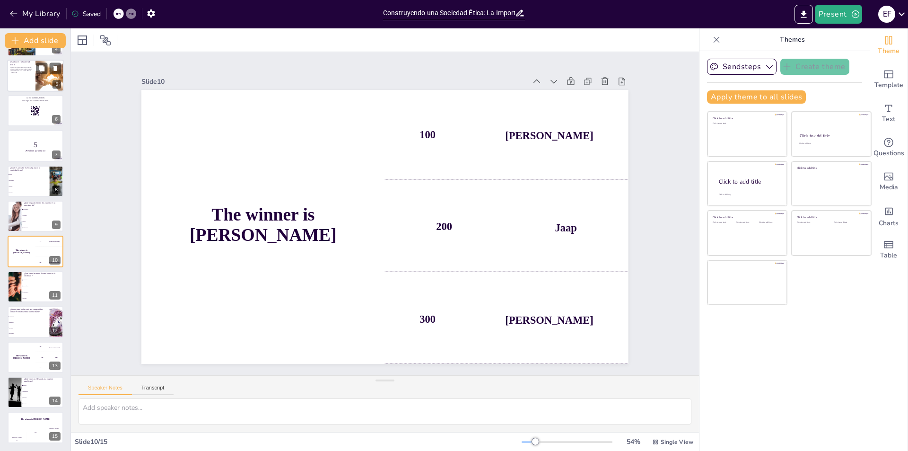
checkbox input "true"
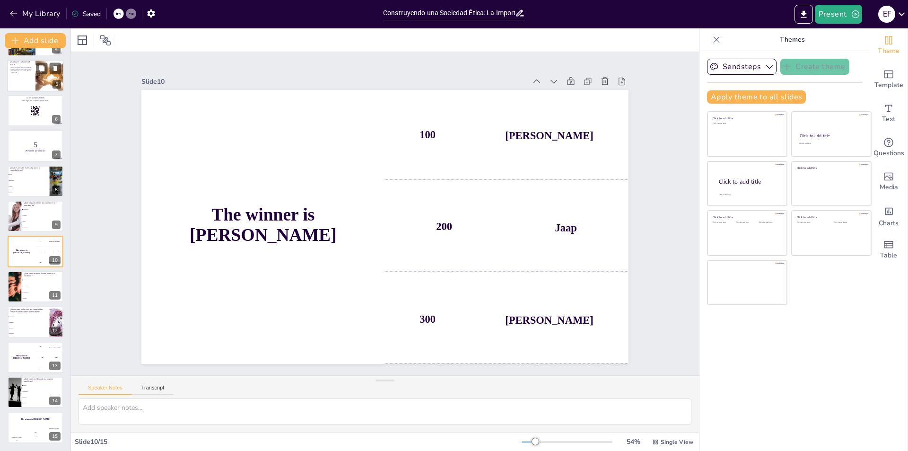
checkbox input "true"
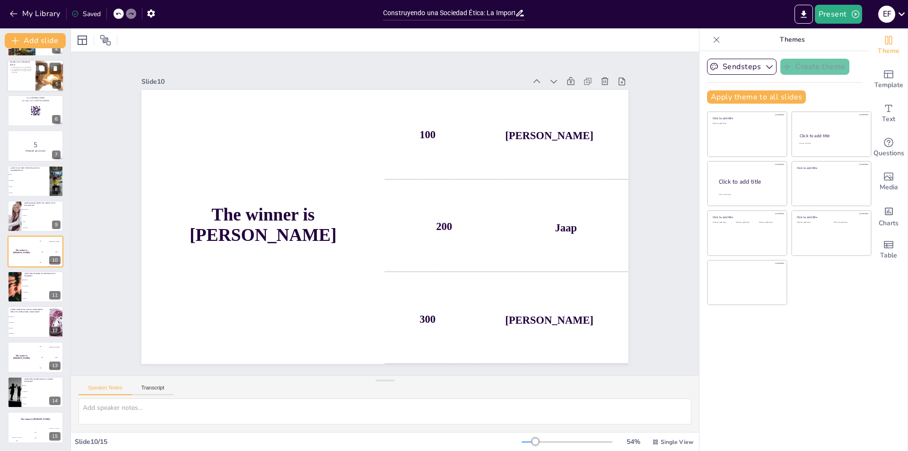
checkbox input "true"
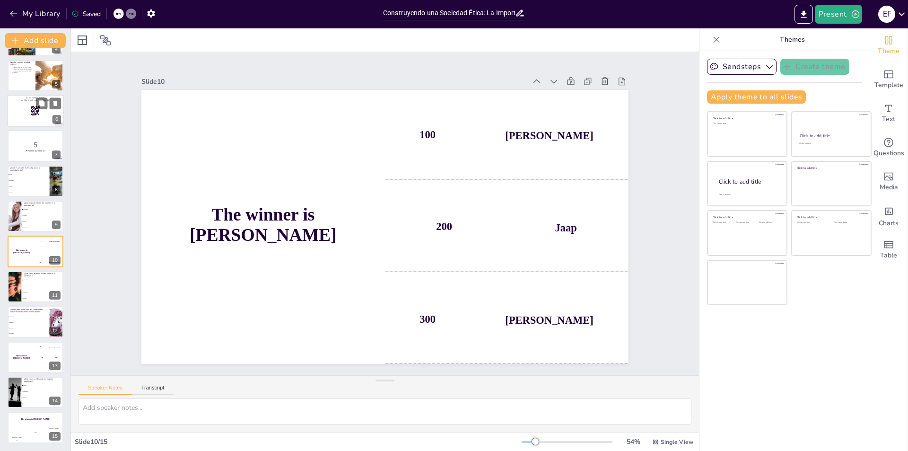
checkbox input "true"
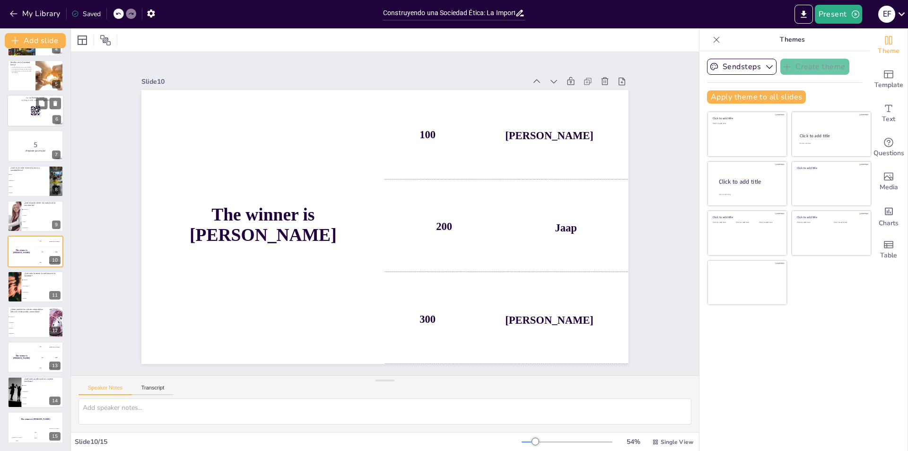
checkbox input "true"
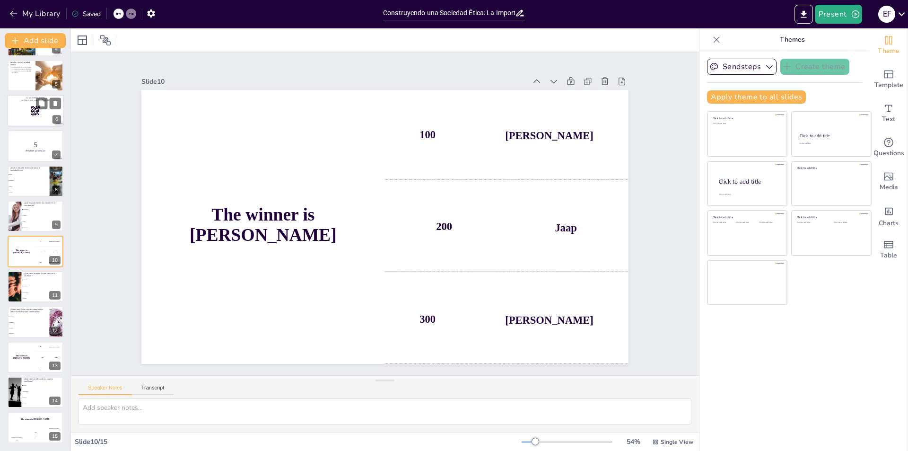
checkbox input "true"
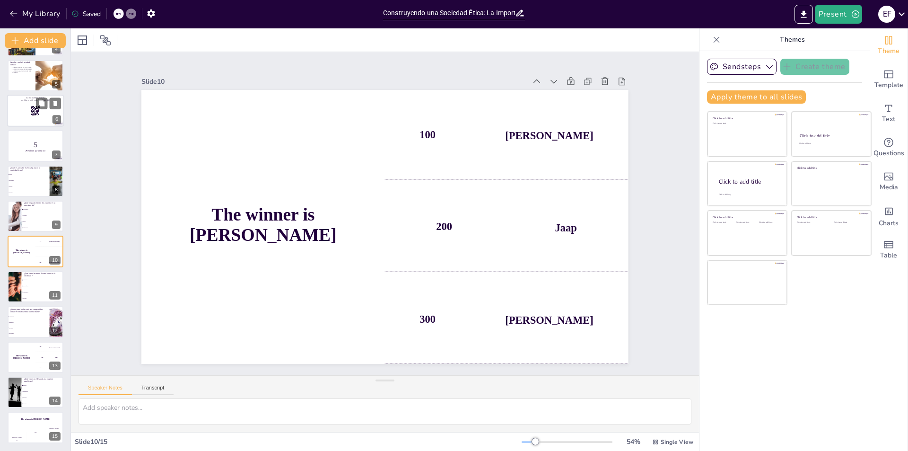
checkbox input "true"
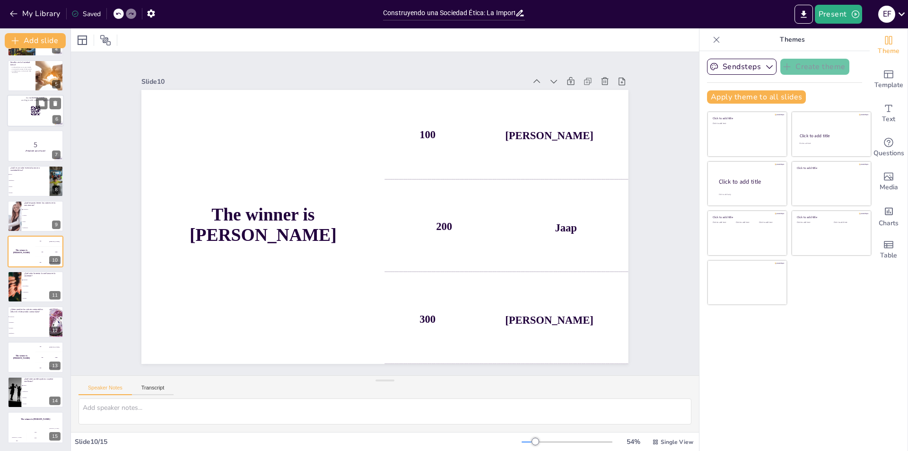
click at [28, 104] on div at bounding box center [35, 111] width 57 height 32
checkbox input "true"
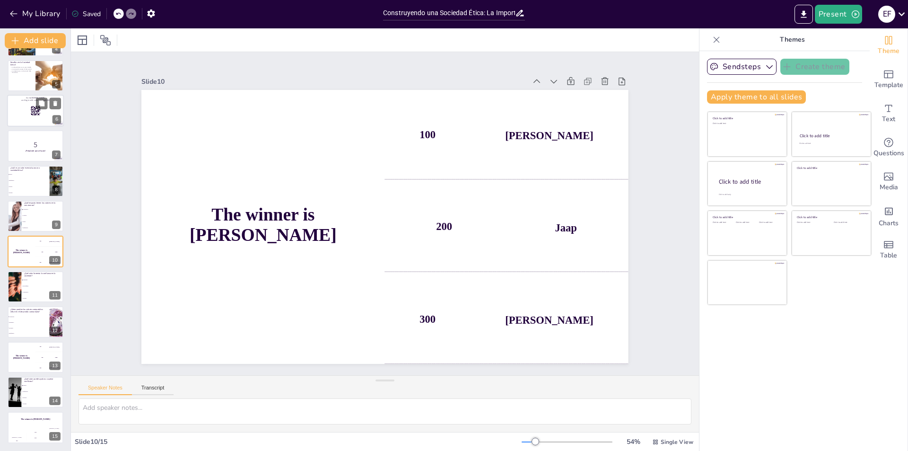
checkbox input "true"
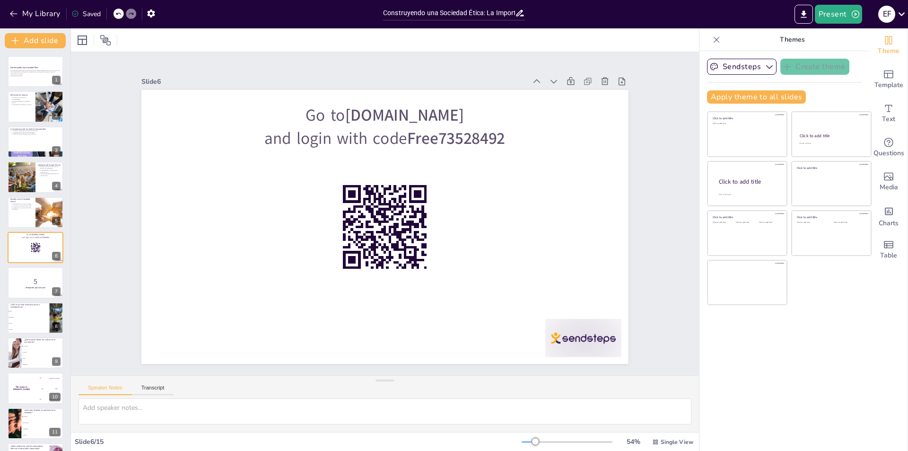
checkbox input "true"
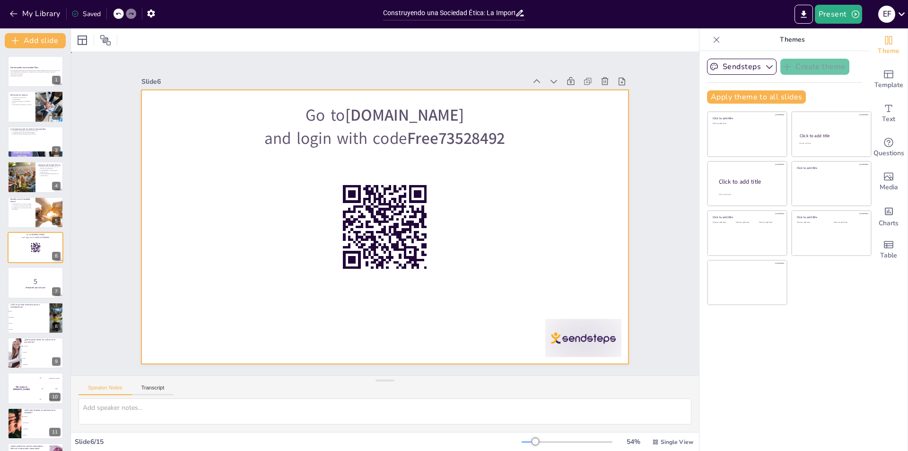
click at [580, 231] on div at bounding box center [384, 227] width 487 height 274
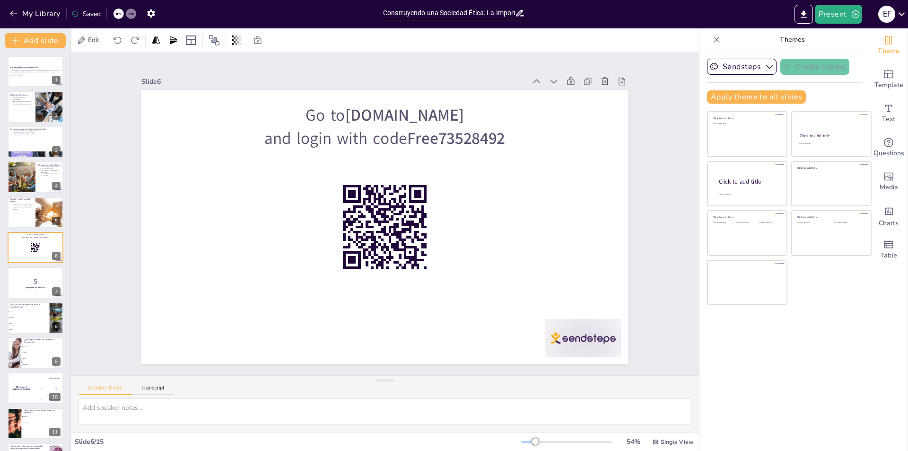
click at [661, 114] on div "Slide 1 Construyendo una Sociedad Ética La presentación abordará la importancia…" at bounding box center [385, 213] width 628 height 323
click at [630, 110] on div "Slide 1 Construyendo una Sociedad Ética La presentación abordará la importancia…" at bounding box center [385, 213] width 540 height 300
